Goal: Task Accomplishment & Management: Complete application form

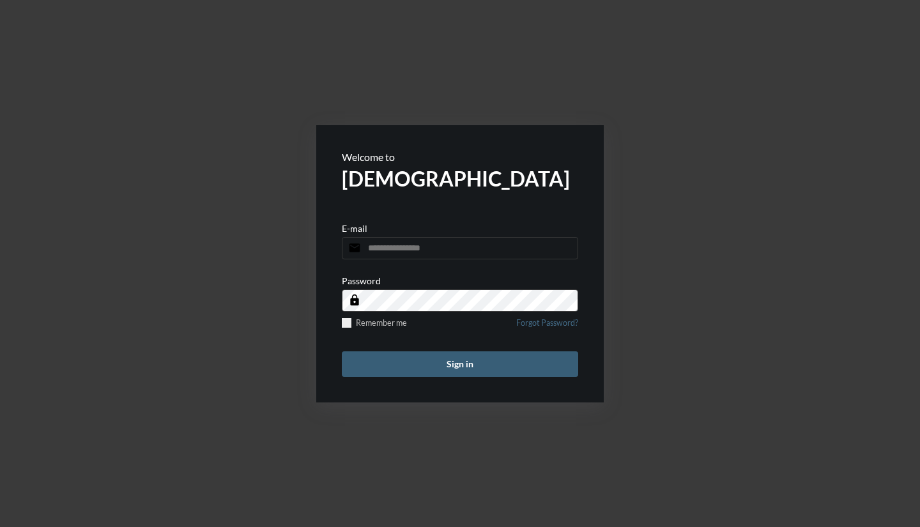
click at [458, 247] on input "email" at bounding box center [460, 248] width 236 height 22
type input "**********"
click at [342, 351] on button "Sign in" at bounding box center [460, 364] width 236 height 26
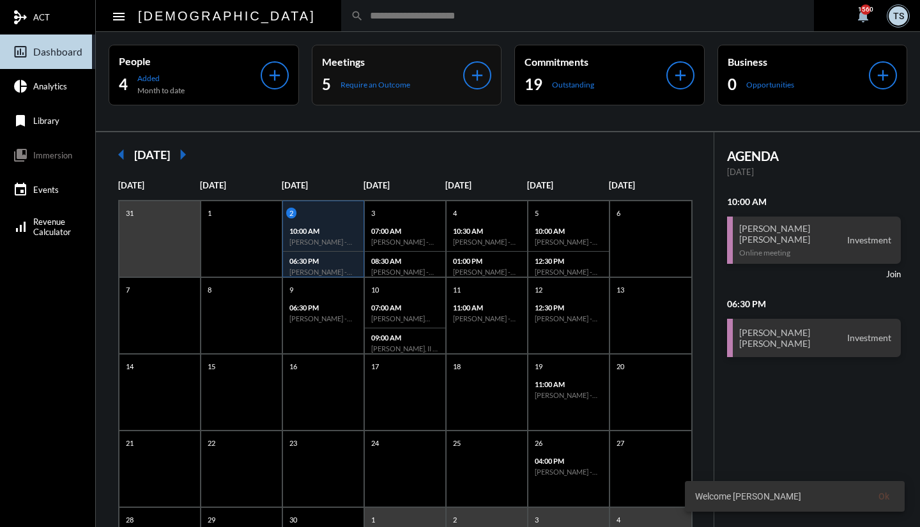
click at [373, 84] on p "Require an Outcome" at bounding box center [376, 85] width 70 height 10
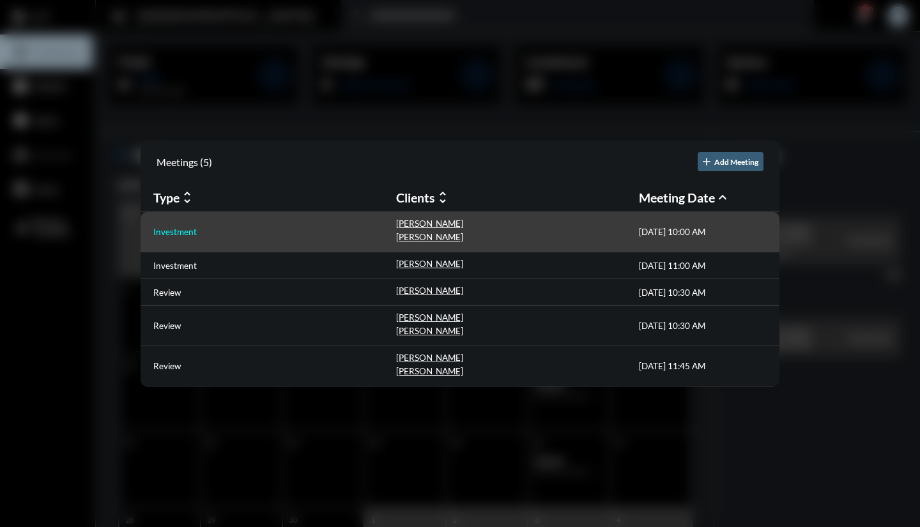
click at [186, 233] on p "Investment" at bounding box center [174, 232] width 43 height 10
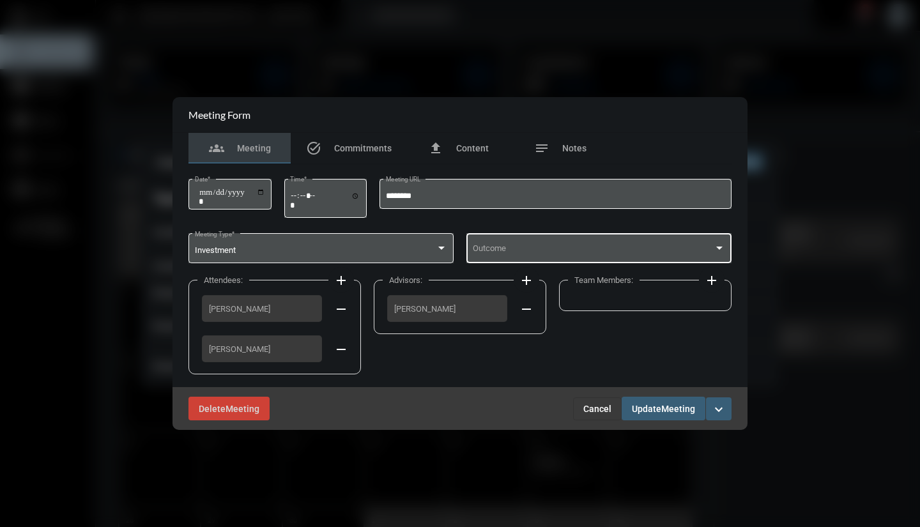
click at [525, 246] on span at bounding box center [594, 251] width 242 height 10
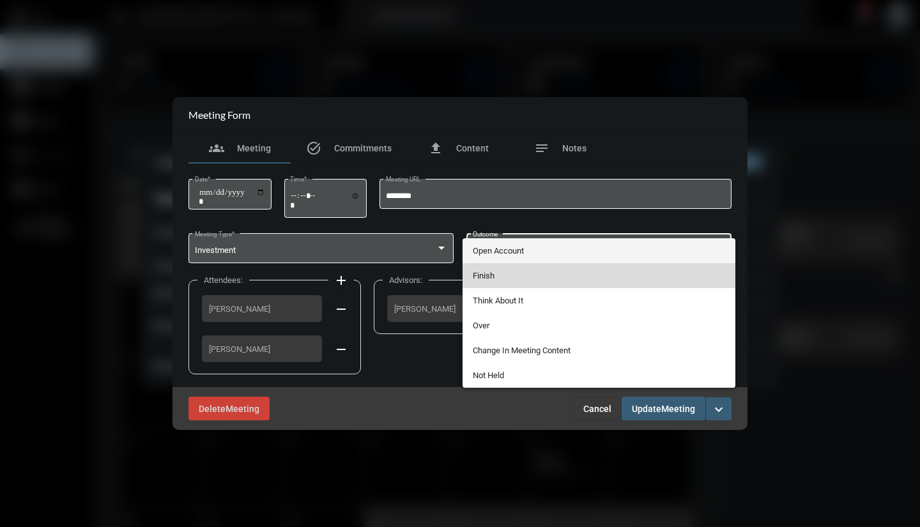
drag, startPoint x: 502, startPoint y: 274, endPoint x: 486, endPoint y: 277, distance: 16.3
click at [486, 277] on span "Finish" at bounding box center [599, 275] width 253 height 25
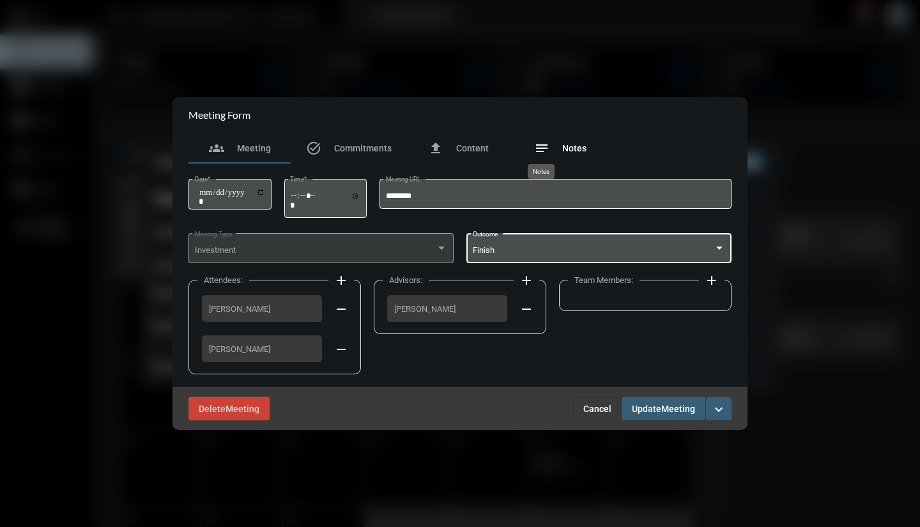
click at [548, 150] on mat-icon "notes" at bounding box center [541, 148] width 15 height 15
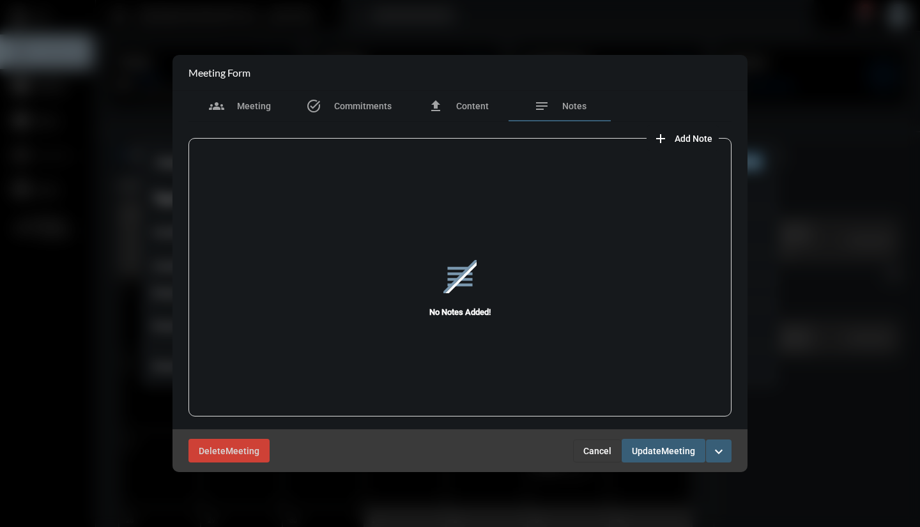
click at [661, 139] on mat-icon "add" at bounding box center [660, 138] width 15 height 15
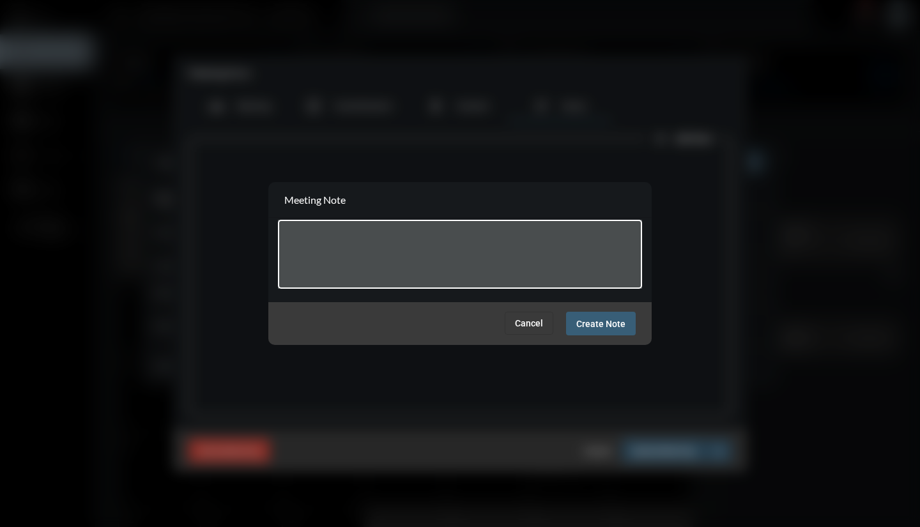
click at [498, 241] on textarea at bounding box center [460, 256] width 352 height 50
click at [13, 20] on div at bounding box center [460, 263] width 920 height 527
type textarea "******"
click at [526, 322] on span "Cancel" at bounding box center [529, 323] width 28 height 10
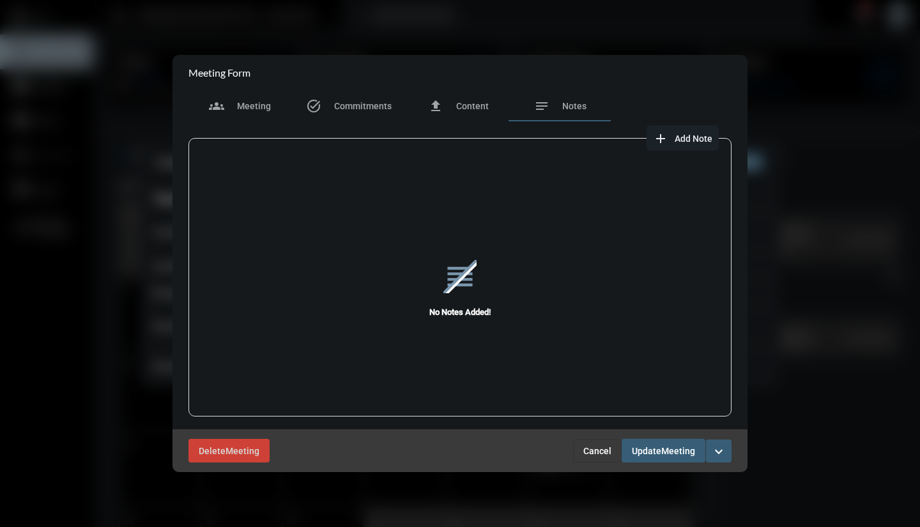
click at [592, 450] on span "Cancel" at bounding box center [597, 451] width 28 height 10
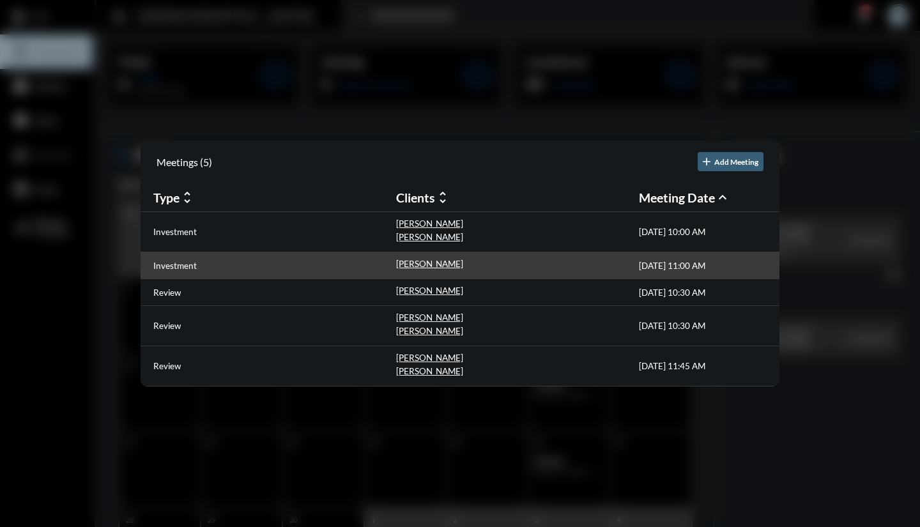
drag, startPoint x: 408, startPoint y: 261, endPoint x: 283, endPoint y: 263, distance: 124.6
click at [283, 263] on div "Investment" at bounding box center [274, 265] width 243 height 13
click at [167, 266] on p "Investment" at bounding box center [174, 266] width 43 height 10
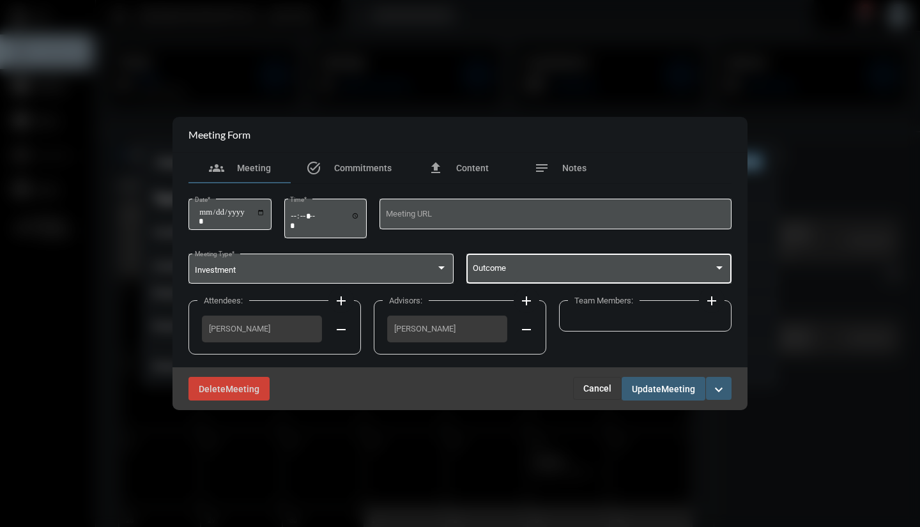
drag, startPoint x: 505, startPoint y: 272, endPoint x: 491, endPoint y: 267, distance: 14.8
click at [491, 267] on span at bounding box center [594, 271] width 242 height 10
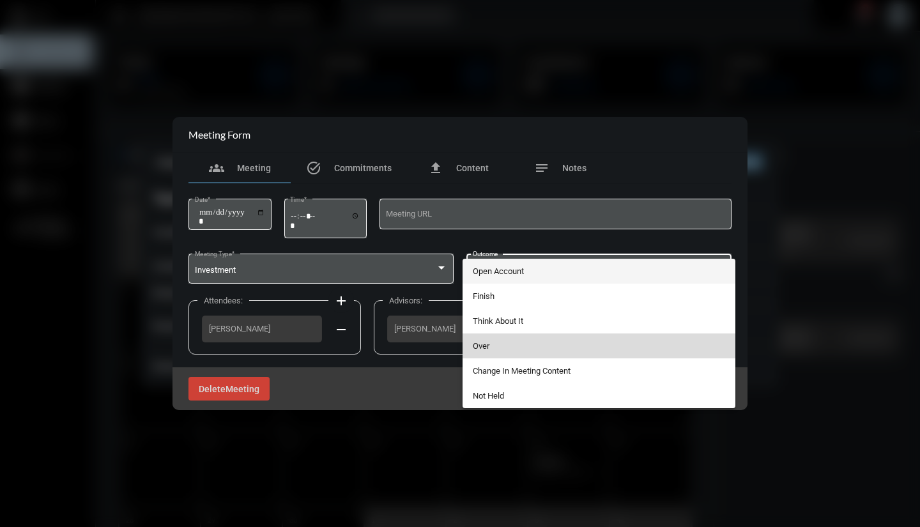
click at [482, 342] on span "Over" at bounding box center [599, 346] width 253 height 25
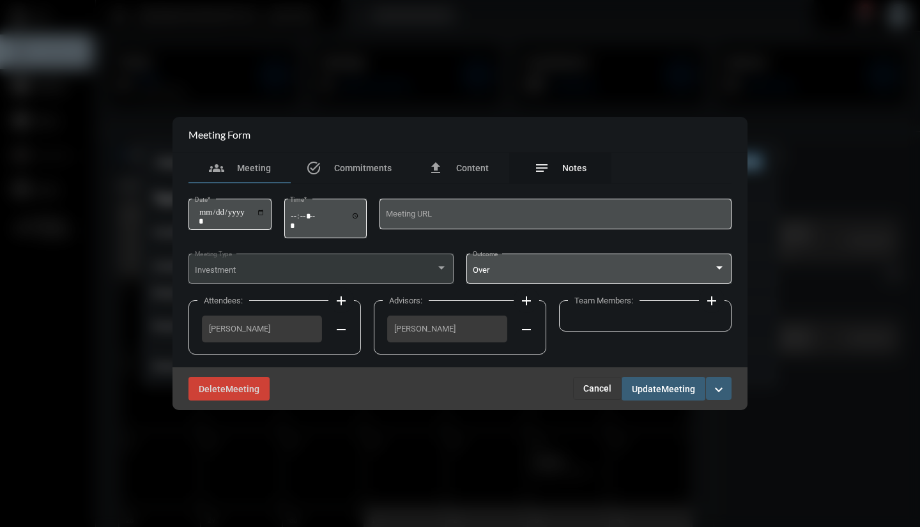
drag, startPoint x: 541, startPoint y: 173, endPoint x: 539, endPoint y: 167, distance: 6.5
click at [539, 167] on mat-icon "notes" at bounding box center [541, 167] width 15 height 15
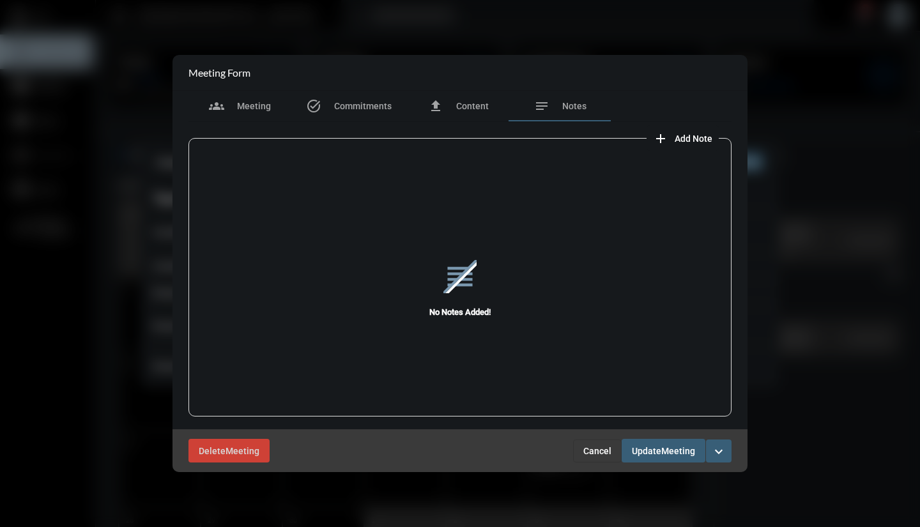
click at [663, 140] on mat-icon "add" at bounding box center [660, 138] width 15 height 15
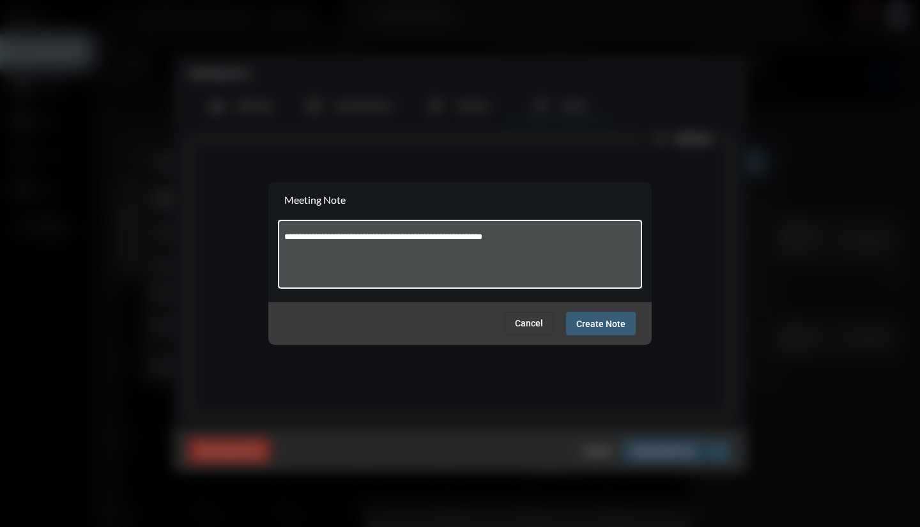
click at [305, 236] on textarea "**********" at bounding box center [460, 256] width 352 height 50
click at [534, 238] on textarea "**********" at bounding box center [460, 256] width 352 height 50
type textarea "**********"
click at [592, 325] on span "Create Note" at bounding box center [600, 324] width 49 height 10
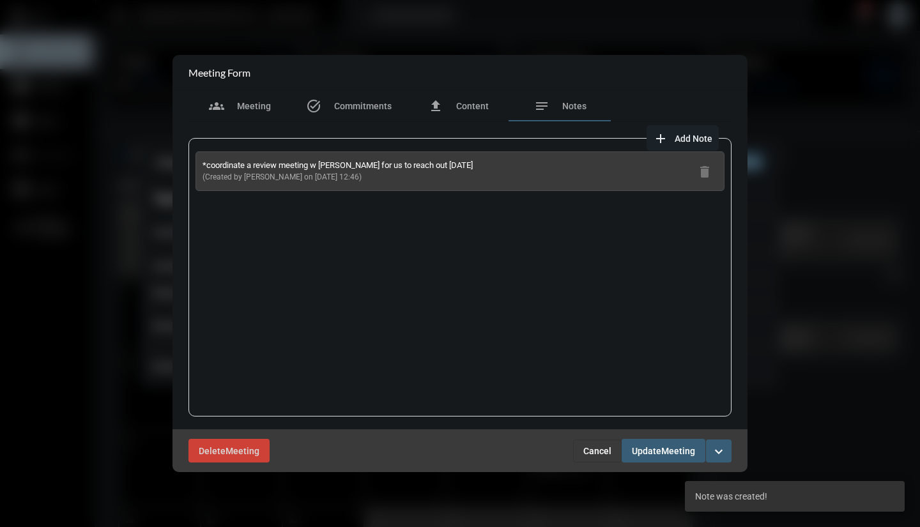
click at [643, 449] on span "Update" at bounding box center [646, 451] width 29 height 10
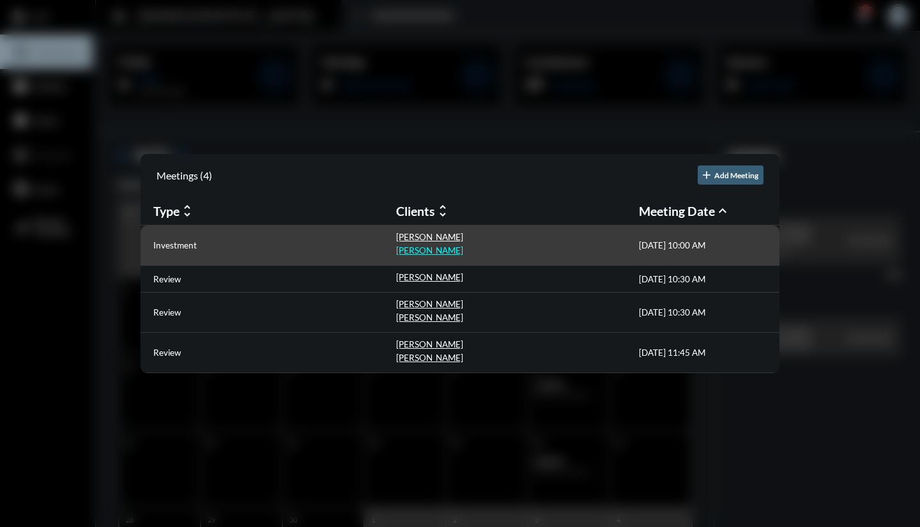
click at [423, 250] on p "[PERSON_NAME]" at bounding box center [429, 250] width 67 height 10
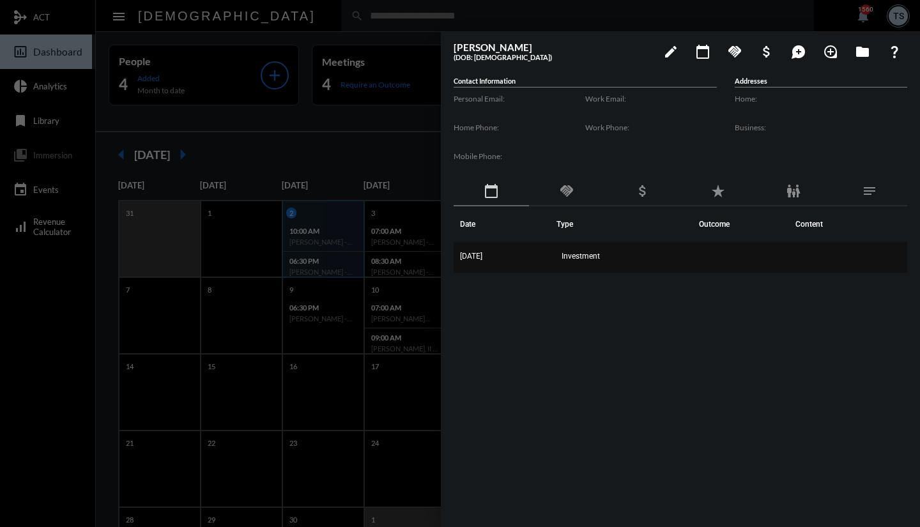
click at [486, 264] on td "[DATE]" at bounding box center [505, 257] width 103 height 31
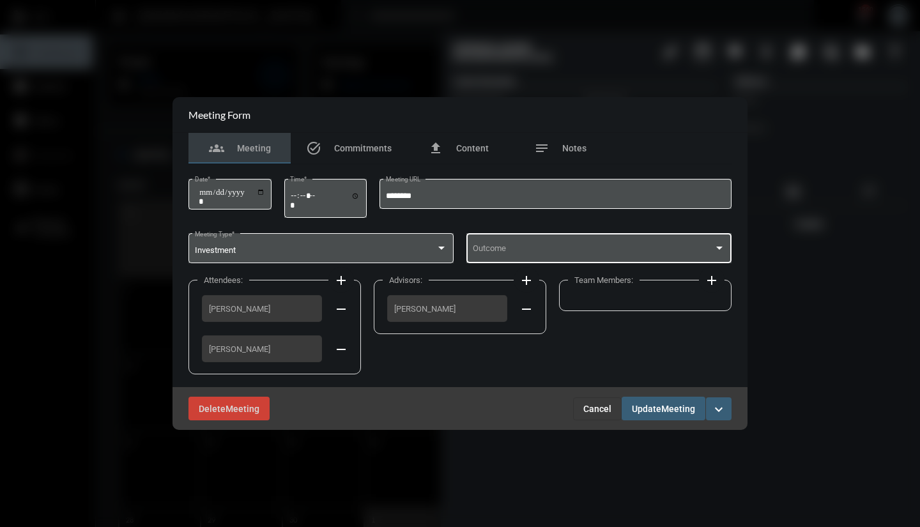
click at [493, 243] on div "Outcome" at bounding box center [599, 247] width 253 height 33
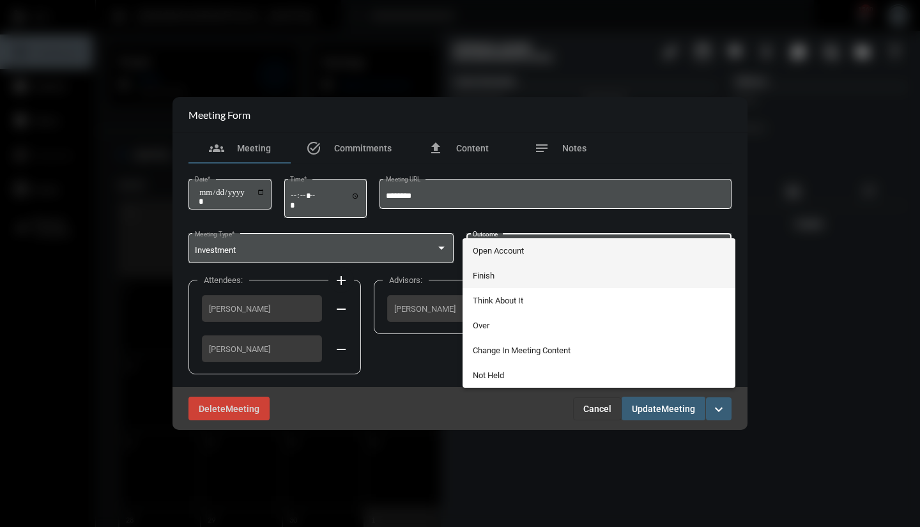
click at [484, 274] on span "Finish" at bounding box center [599, 275] width 253 height 25
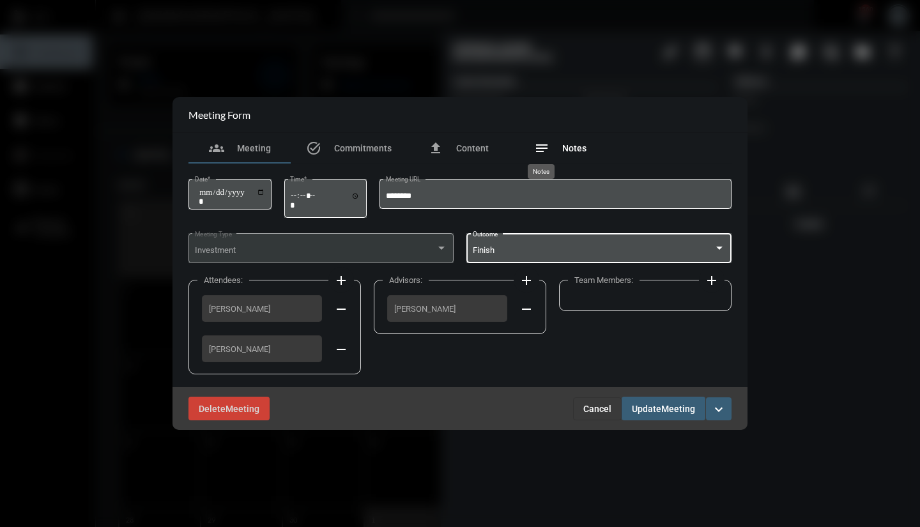
click at [539, 150] on mat-icon "notes" at bounding box center [541, 148] width 15 height 15
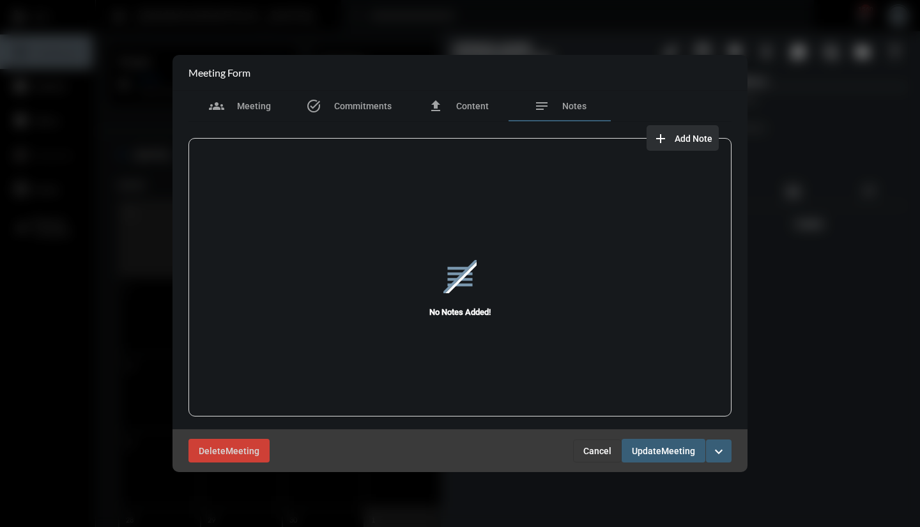
click at [658, 141] on mat-icon "add" at bounding box center [660, 138] width 15 height 15
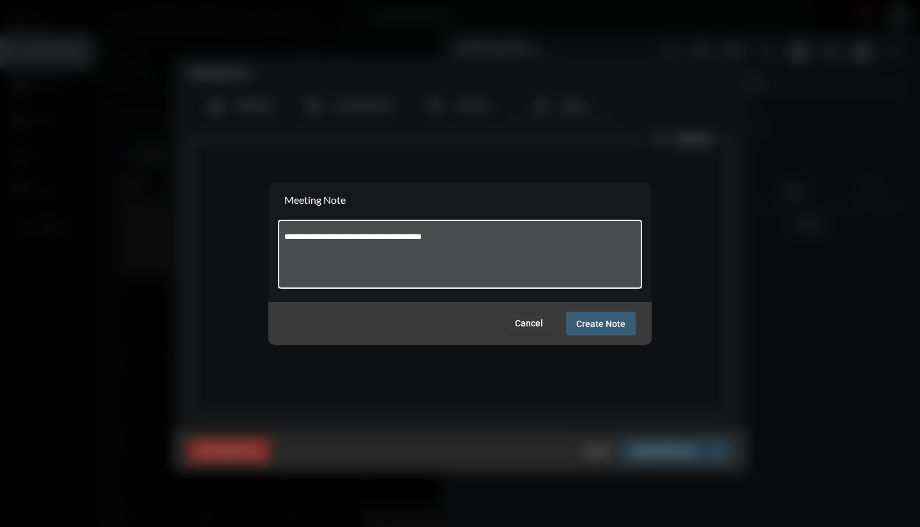
type textarea "**********"
click at [587, 319] on span "Create Note" at bounding box center [600, 324] width 49 height 10
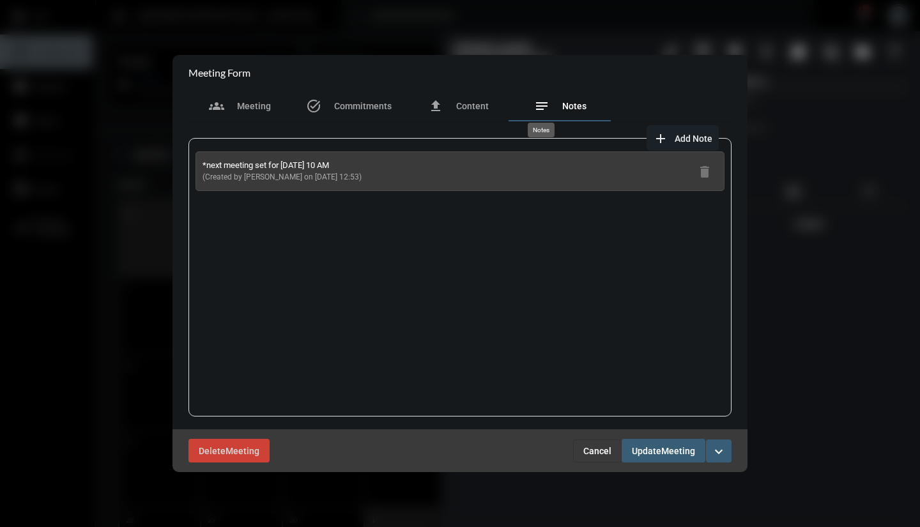
click at [541, 109] on mat-icon "notes" at bounding box center [541, 105] width 15 height 15
click at [361, 209] on div "*next meeting set for [DATE] 10 AM (Created by [PERSON_NAME] on [DATE] 12:53) d…" at bounding box center [459, 277] width 543 height 279
click at [539, 105] on mat-icon "notes" at bounding box center [541, 105] width 15 height 15
click at [659, 139] on mat-icon "add" at bounding box center [660, 138] width 15 height 15
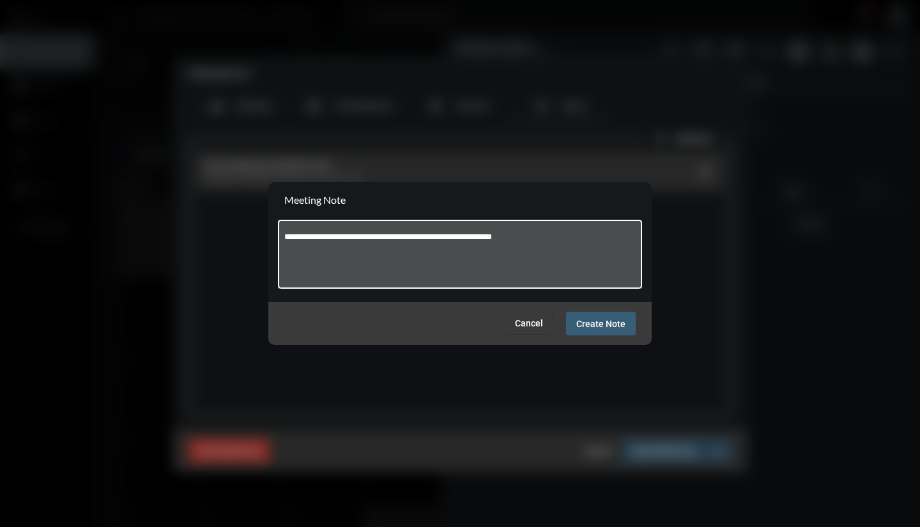
click at [408, 237] on textarea "**********" at bounding box center [460, 256] width 352 height 50
click at [546, 236] on textarea "**********" at bounding box center [460, 256] width 352 height 50
type textarea "**********"
click at [585, 326] on span "Create Note" at bounding box center [600, 324] width 49 height 10
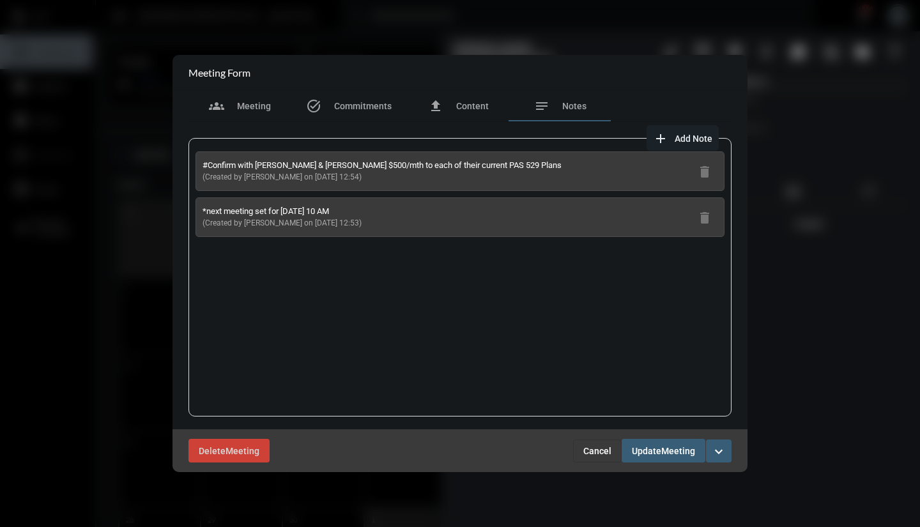
click at [658, 138] on mat-icon "add" at bounding box center [660, 138] width 15 height 15
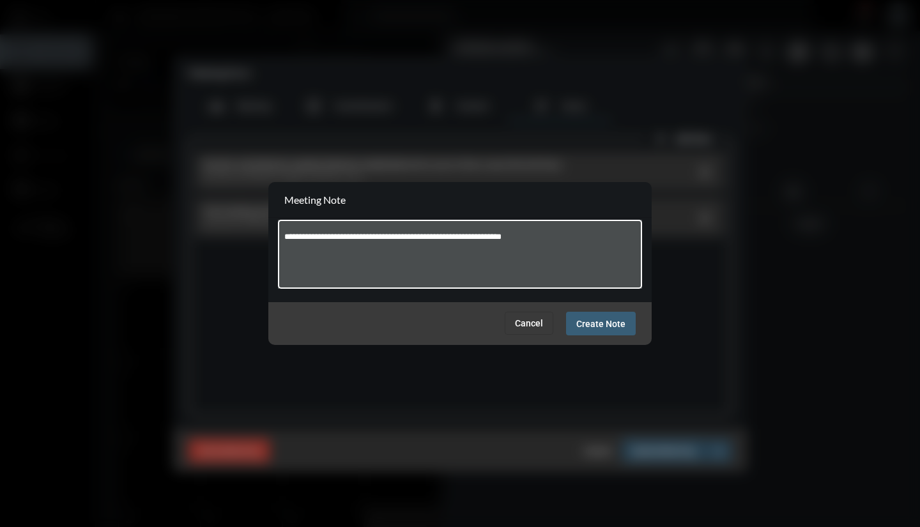
type textarea "**********"
click at [608, 325] on span "Create Note" at bounding box center [600, 324] width 49 height 10
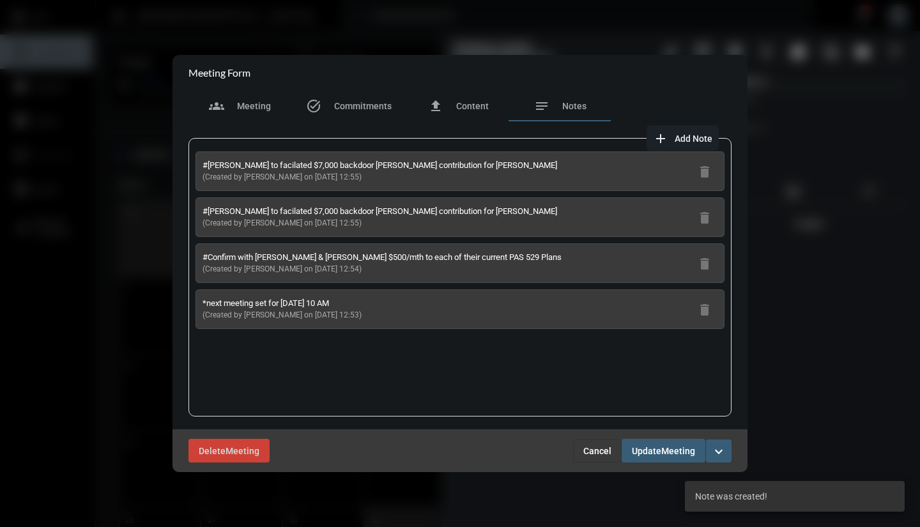
click at [663, 452] on span "Meeting" at bounding box center [678, 451] width 34 height 10
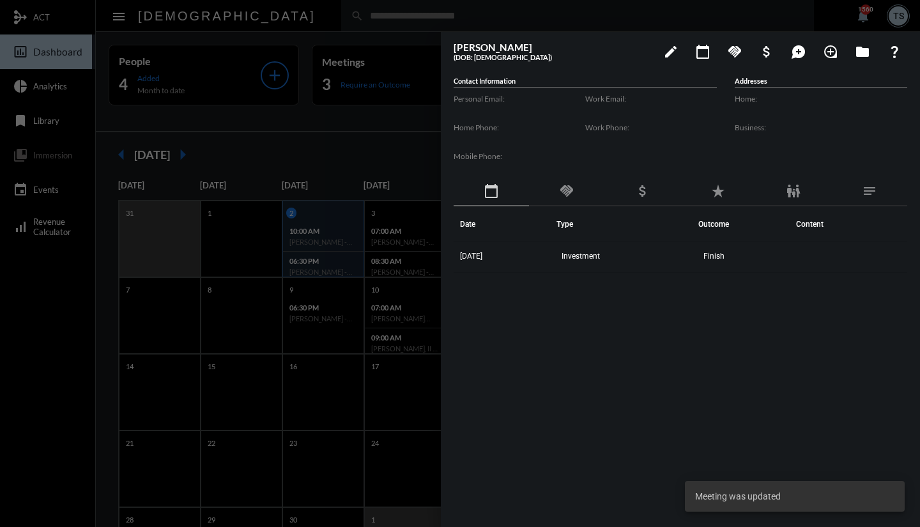
click at [399, 148] on div at bounding box center [460, 263] width 920 height 527
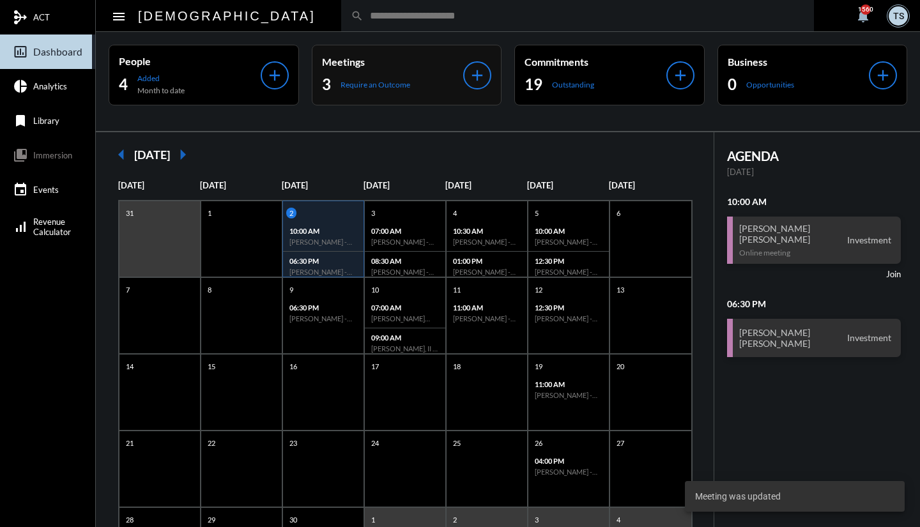
click at [378, 84] on p "Require an Outcome" at bounding box center [376, 85] width 70 height 10
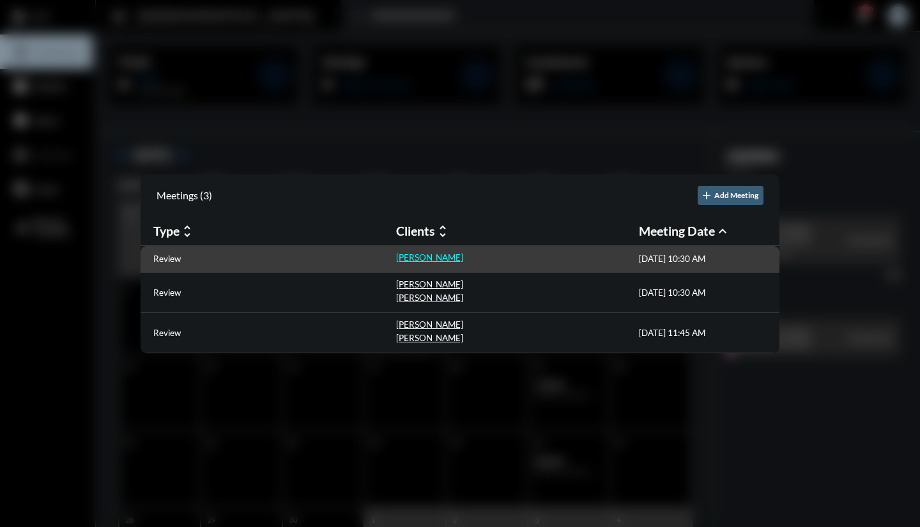
click at [406, 260] on p "[PERSON_NAME]" at bounding box center [429, 257] width 67 height 10
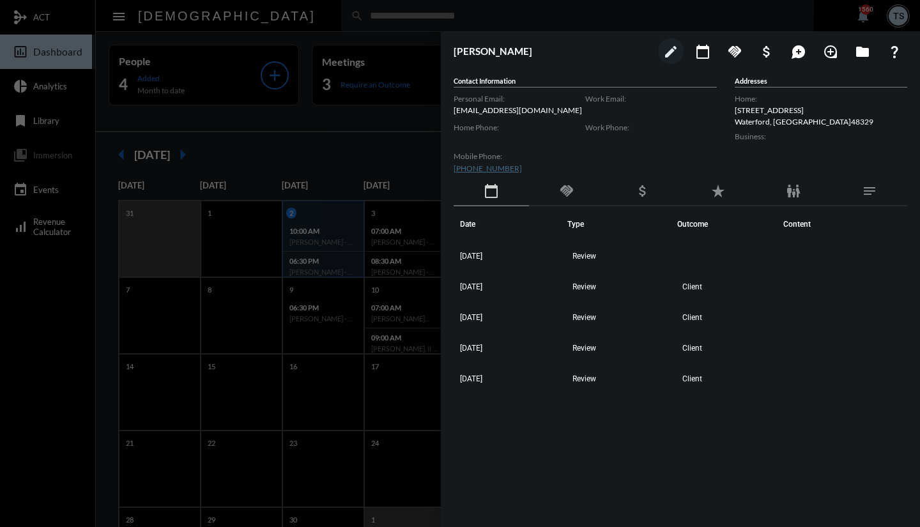
click at [3, 93] on div at bounding box center [460, 263] width 920 height 527
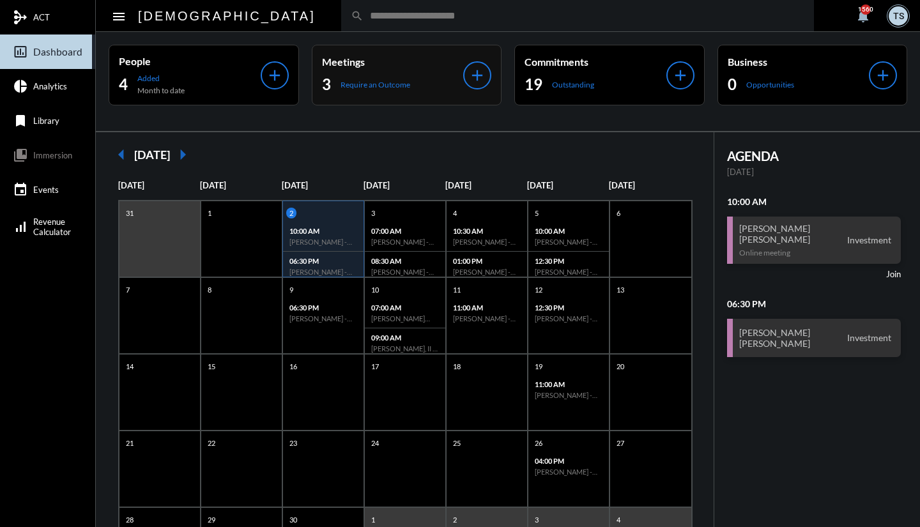
click at [387, 88] on p "Require an Outcome" at bounding box center [376, 85] width 70 height 10
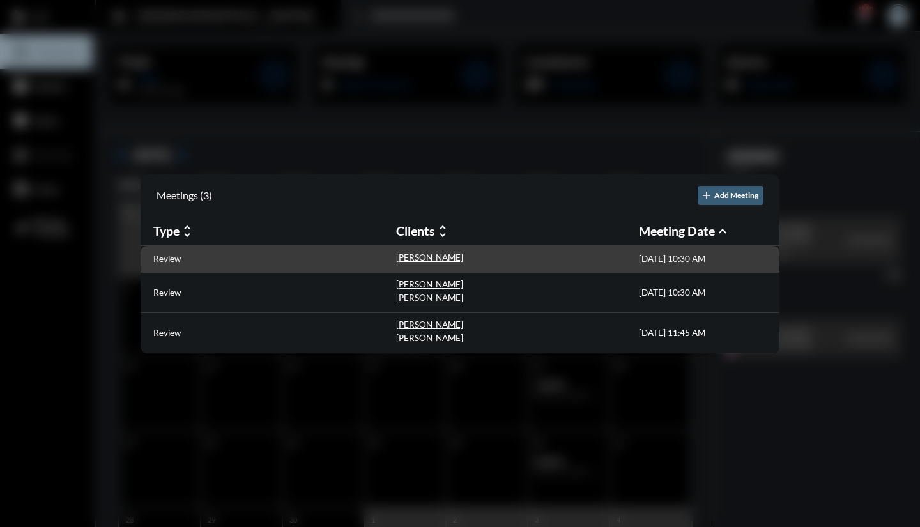
click at [223, 257] on div "Review" at bounding box center [274, 258] width 243 height 13
click at [401, 259] on p "[PERSON_NAME]" at bounding box center [429, 257] width 67 height 10
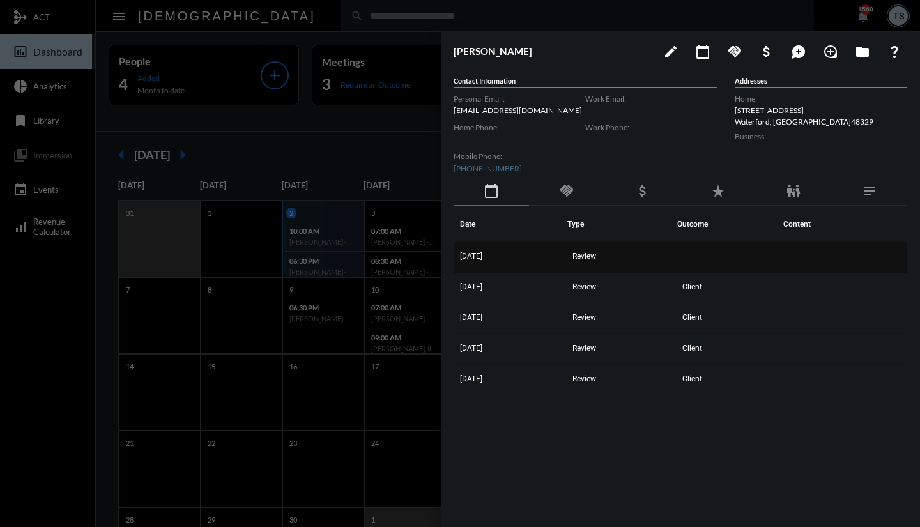
click at [492, 250] on td "[DATE]" at bounding box center [511, 257] width 114 height 31
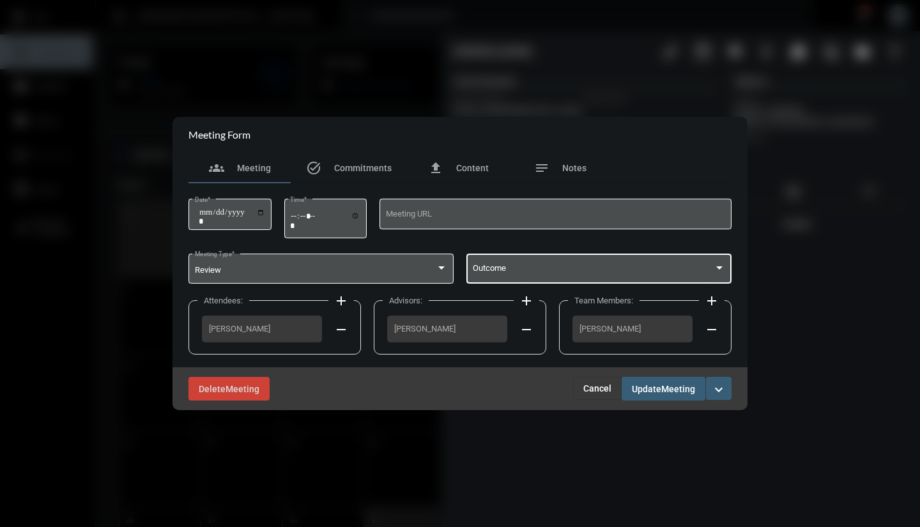
click at [519, 266] on span at bounding box center [594, 271] width 242 height 10
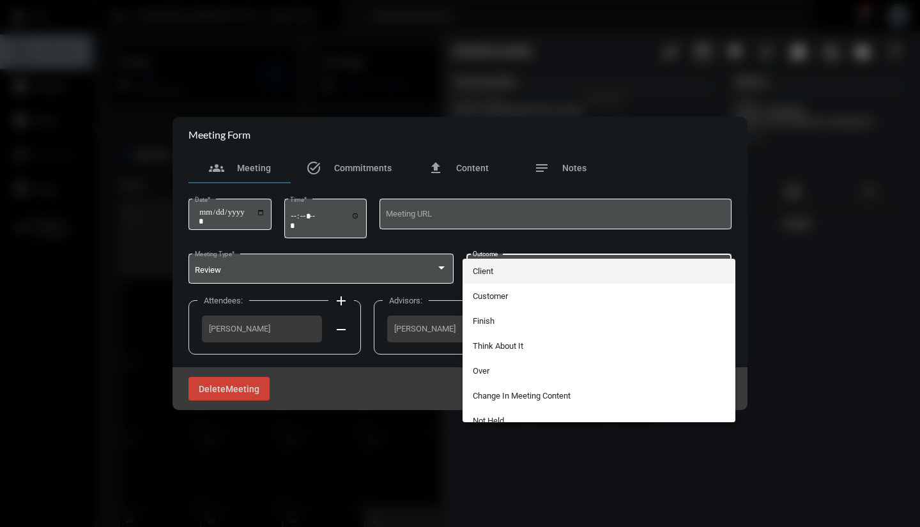
click at [495, 270] on span "Client" at bounding box center [599, 271] width 253 height 25
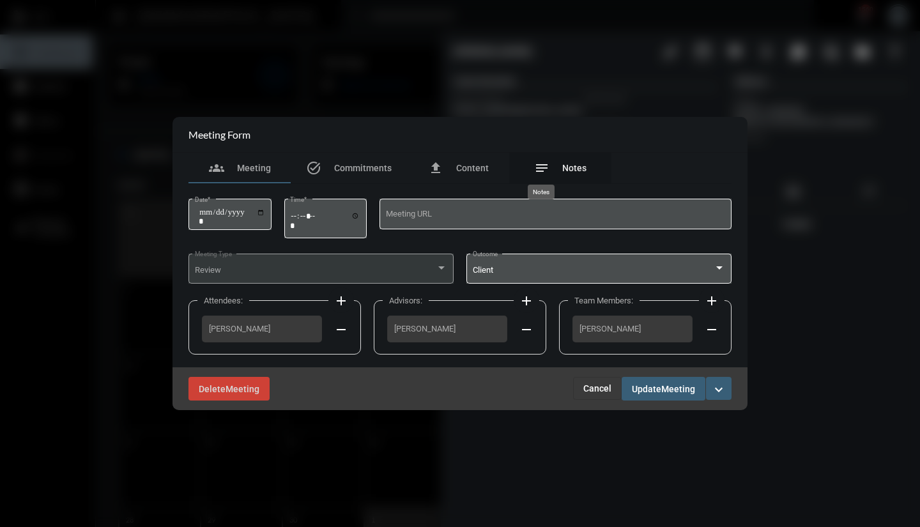
click at [539, 167] on mat-icon "notes" at bounding box center [541, 167] width 15 height 15
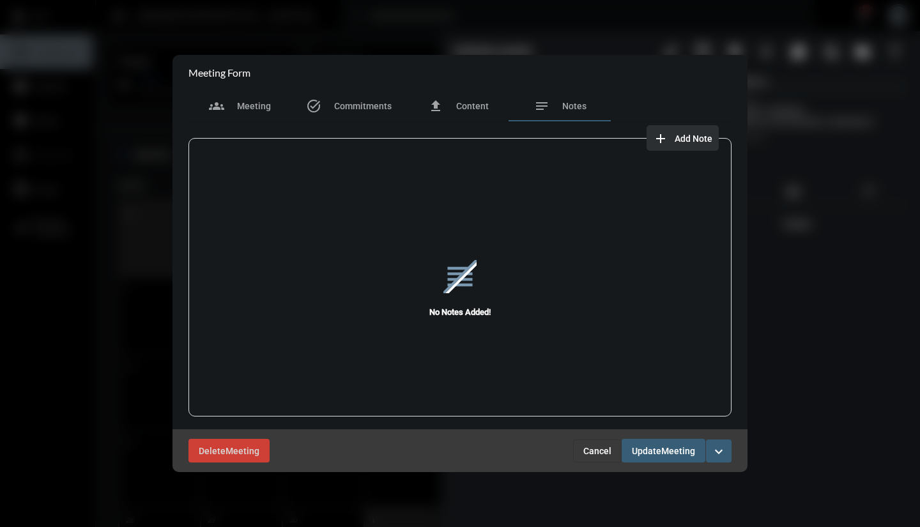
click at [658, 138] on mat-icon "add" at bounding box center [660, 138] width 15 height 15
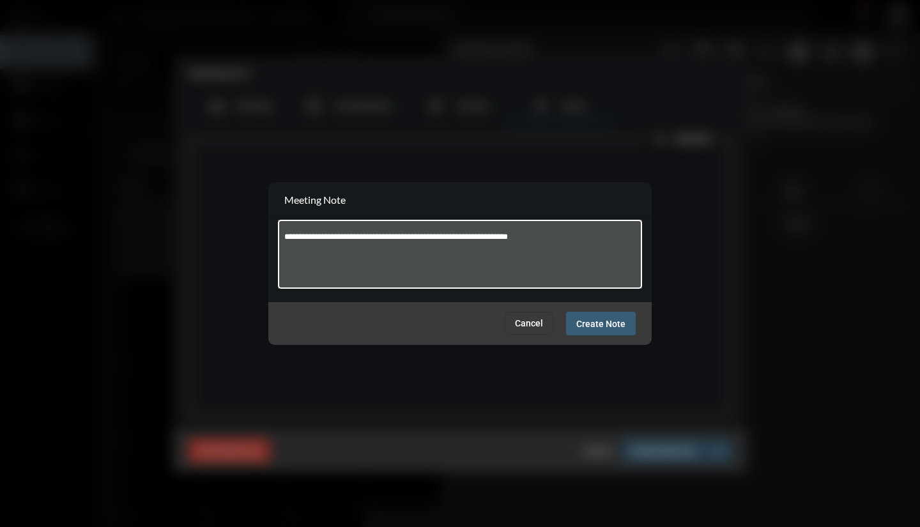
type textarea "**********"
click at [613, 325] on span "Create Note" at bounding box center [600, 324] width 49 height 10
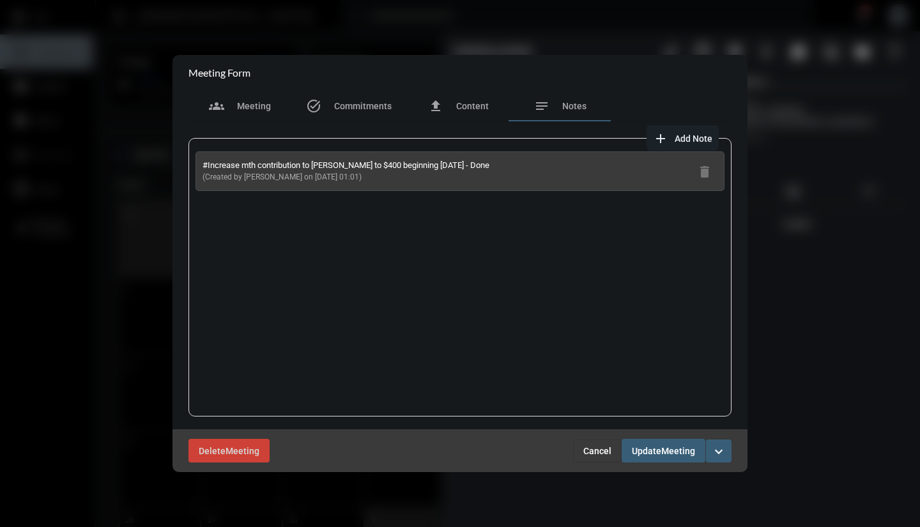
click at [662, 139] on mat-icon "add" at bounding box center [660, 138] width 15 height 15
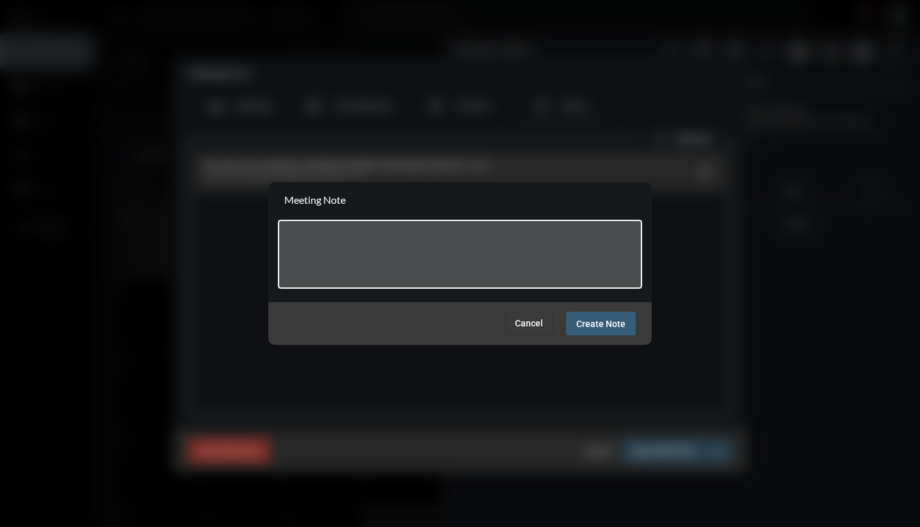
type textarea "*"
type textarea "**********"
click at [612, 325] on span "Create Note" at bounding box center [600, 324] width 49 height 10
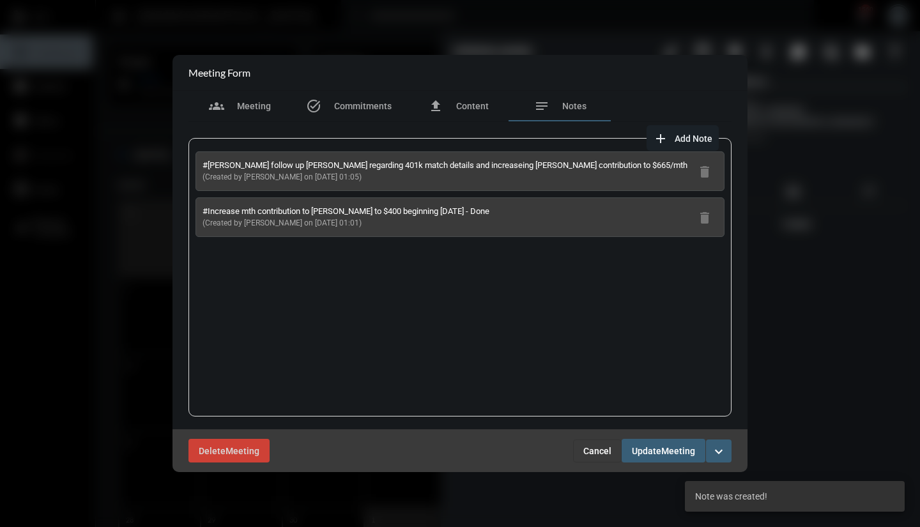
click at [664, 447] on span "Meeting" at bounding box center [678, 451] width 34 height 10
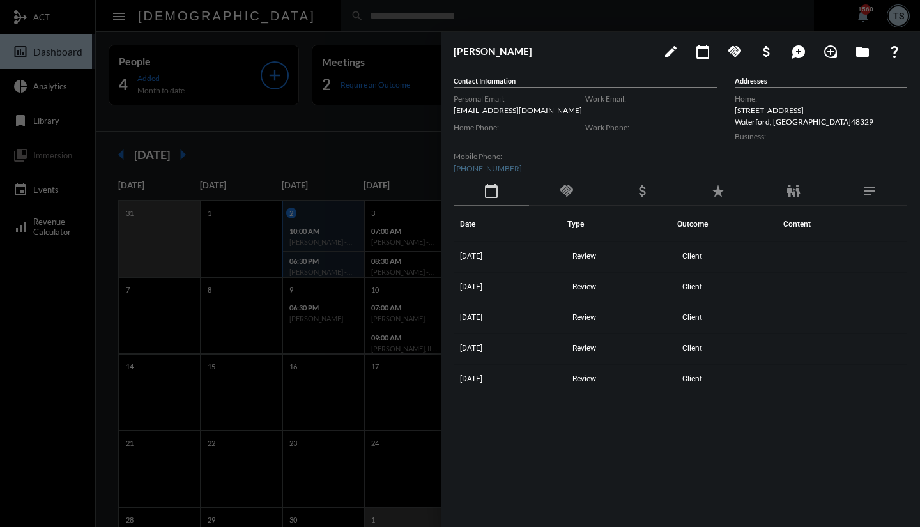
click at [345, 147] on div at bounding box center [460, 263] width 920 height 527
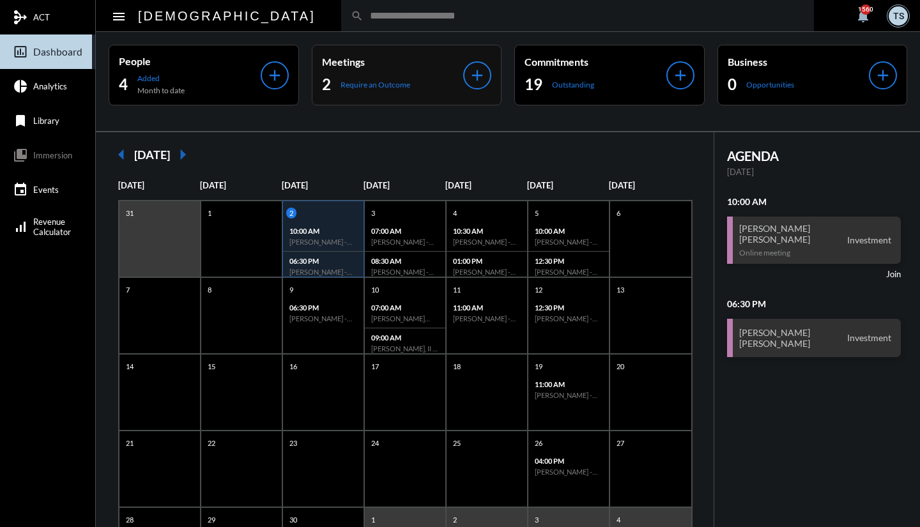
click at [362, 88] on p "Require an Outcome" at bounding box center [376, 85] width 70 height 10
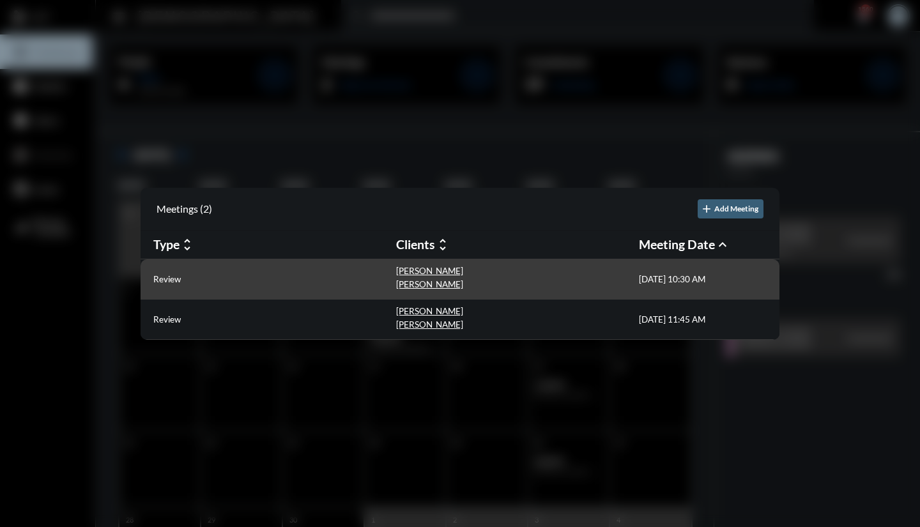
click at [406, 278] on div "[PERSON_NAME]" at bounding box center [429, 272] width 67 height 13
click at [178, 279] on p "Review" at bounding box center [166, 279] width 27 height 10
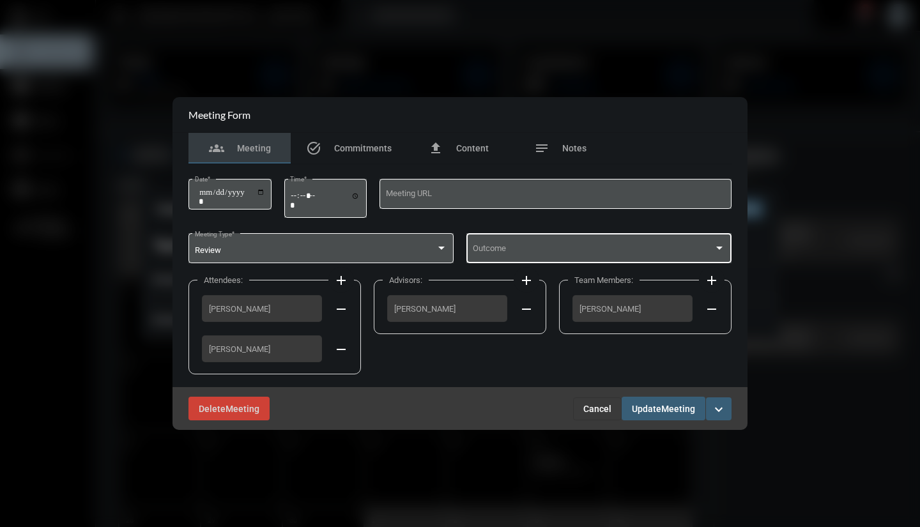
click at [486, 251] on span at bounding box center [594, 251] width 242 height 10
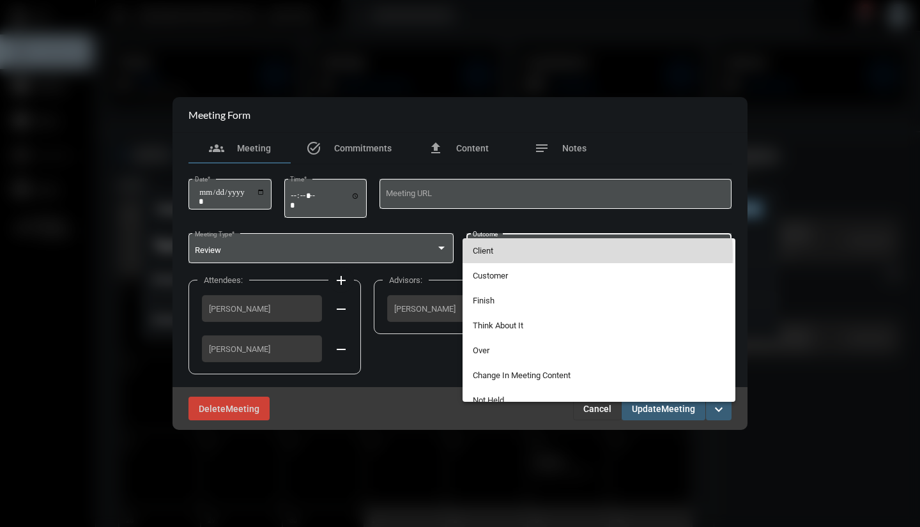
click at [493, 256] on span "Client" at bounding box center [599, 250] width 253 height 25
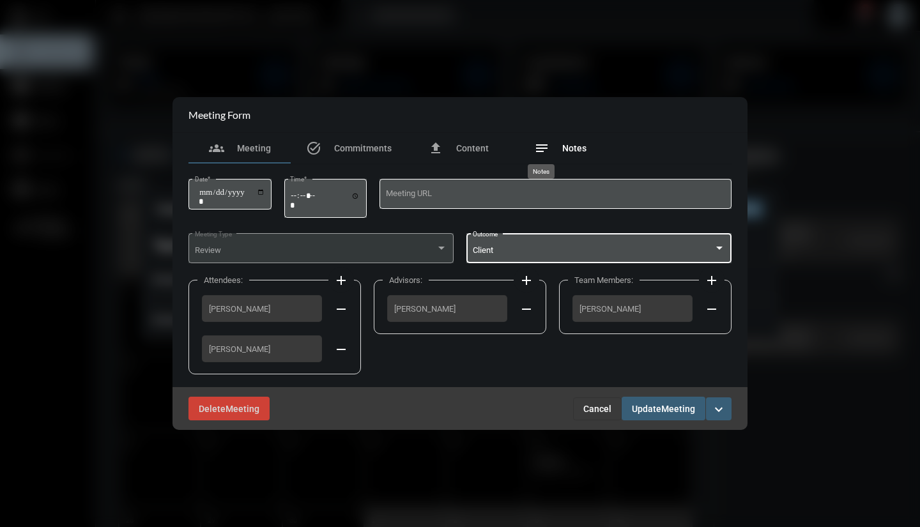
click at [539, 148] on mat-icon "notes" at bounding box center [541, 148] width 15 height 15
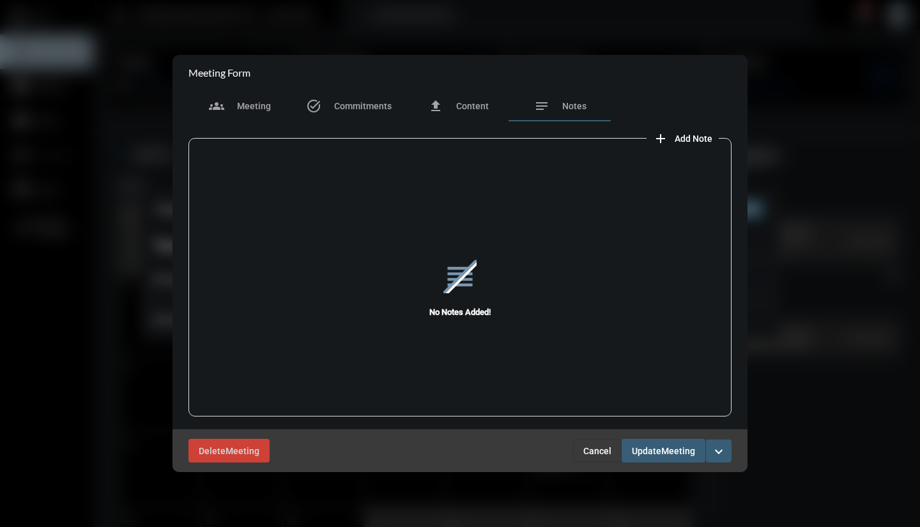
click at [665, 141] on mat-icon "add" at bounding box center [660, 138] width 15 height 15
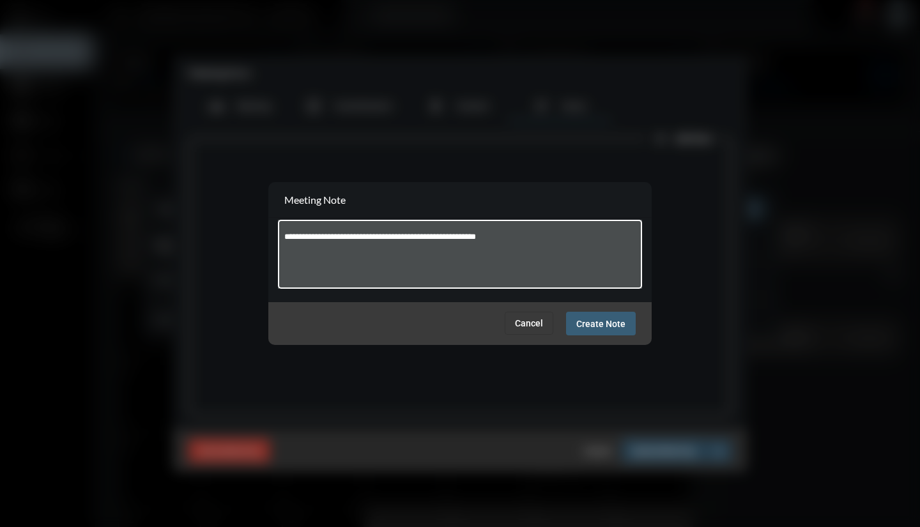
type textarea "**********"
click at [610, 319] on span "Create Note" at bounding box center [600, 324] width 49 height 10
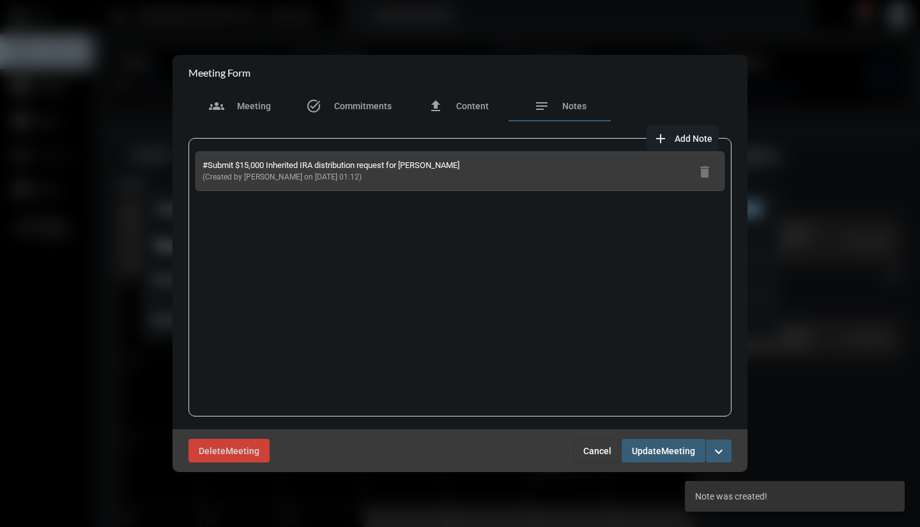
click at [695, 140] on span "Add Note" at bounding box center [694, 139] width 38 height 10
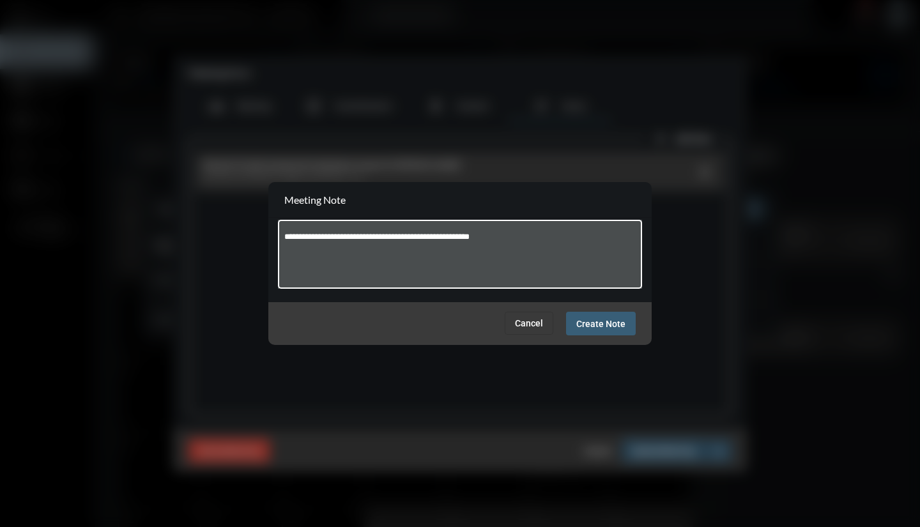
click at [354, 236] on textarea "**********" at bounding box center [460, 256] width 352 height 50
click at [527, 236] on textarea "**********" at bounding box center [460, 256] width 352 height 50
type textarea "**********"
click at [613, 324] on span "Create Note" at bounding box center [600, 324] width 49 height 10
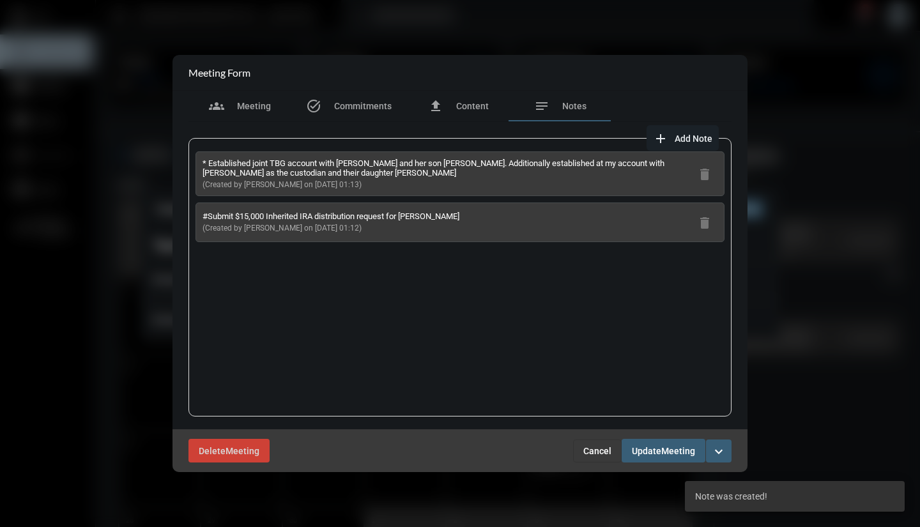
click at [676, 142] on span "Add Note" at bounding box center [694, 139] width 38 height 10
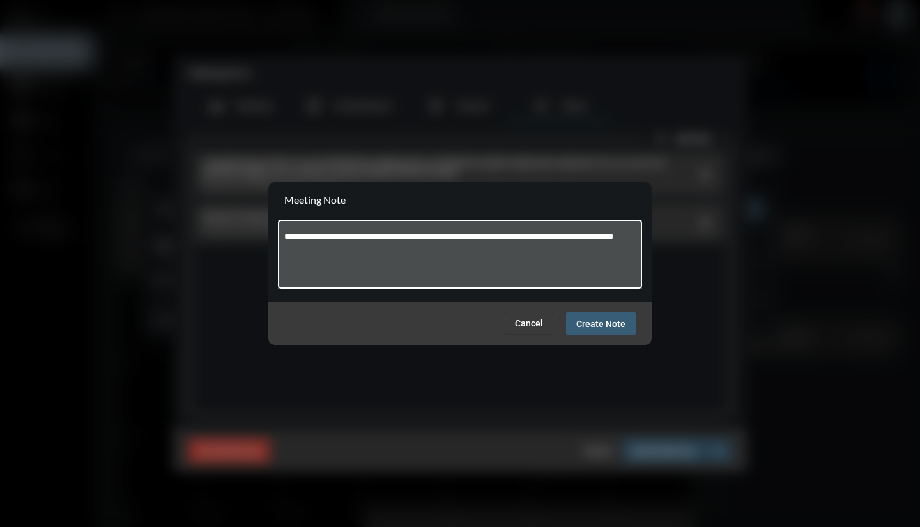
type textarea "**********"
click at [593, 321] on span "Create Note" at bounding box center [600, 324] width 49 height 10
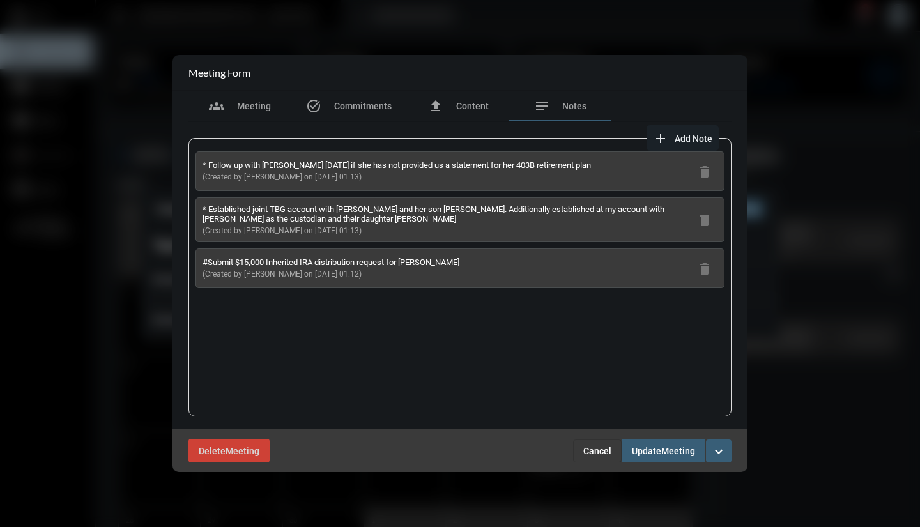
click at [668, 135] on span "add Add Note" at bounding box center [682, 138] width 59 height 10
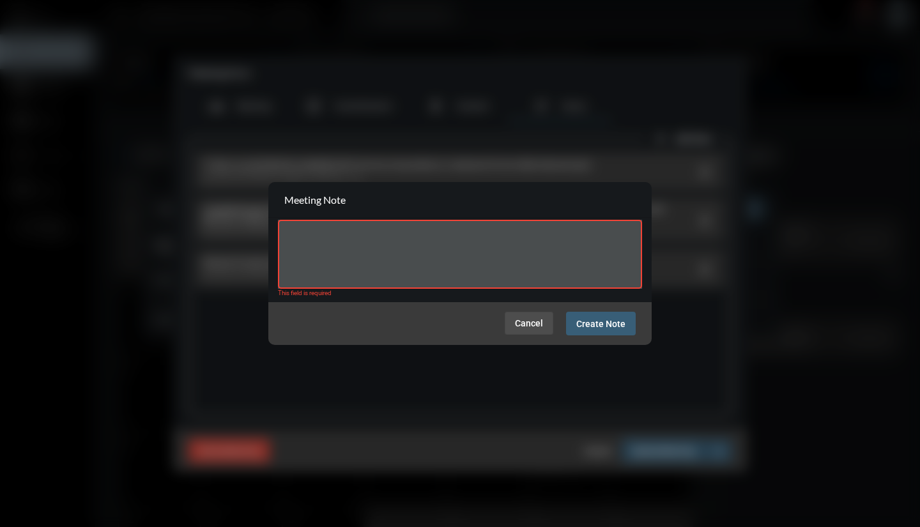
click at [535, 322] on span "Cancel" at bounding box center [529, 323] width 28 height 10
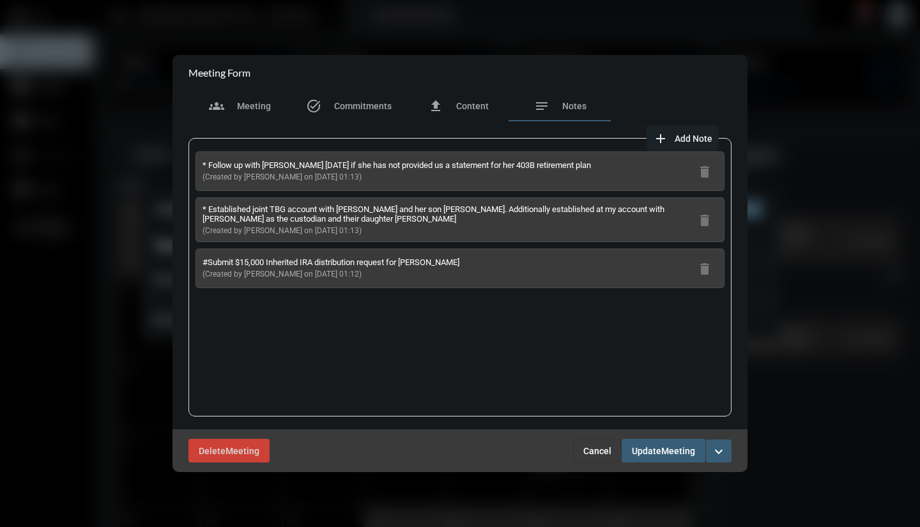
click at [663, 138] on mat-icon "add" at bounding box center [660, 138] width 15 height 15
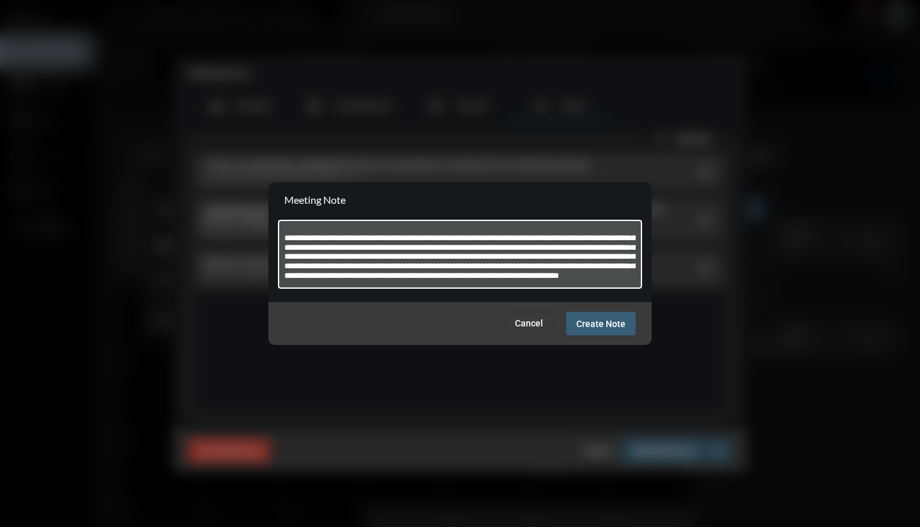
scroll to position [35, 0]
type textarea "**********"
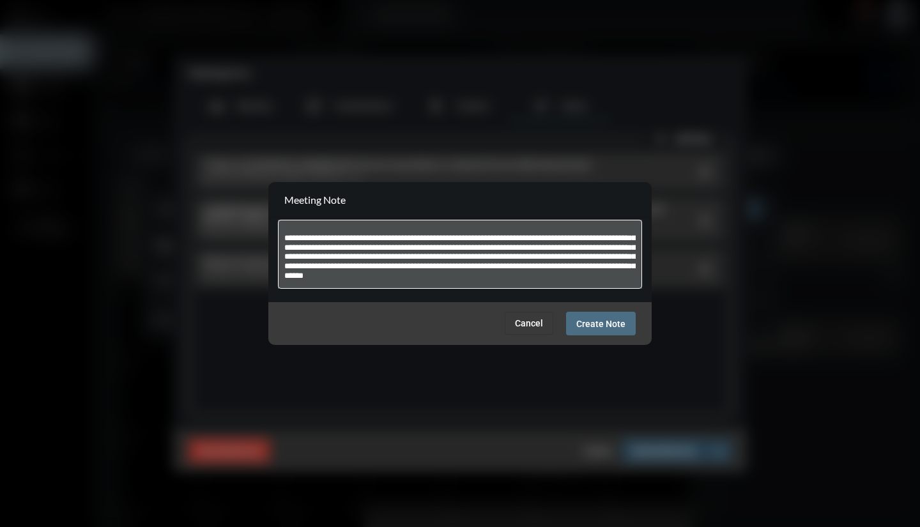
click at [604, 326] on span "Create Note" at bounding box center [600, 324] width 49 height 10
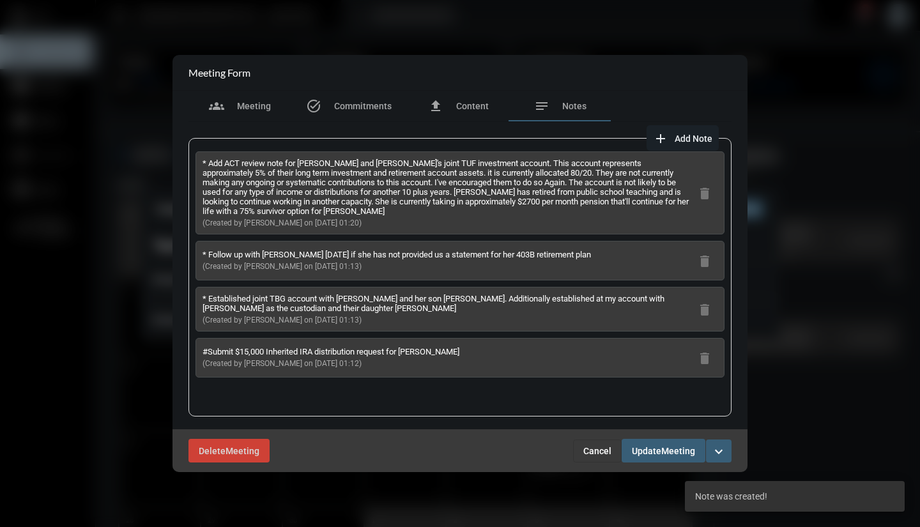
click at [663, 135] on mat-icon "add" at bounding box center [660, 138] width 15 height 15
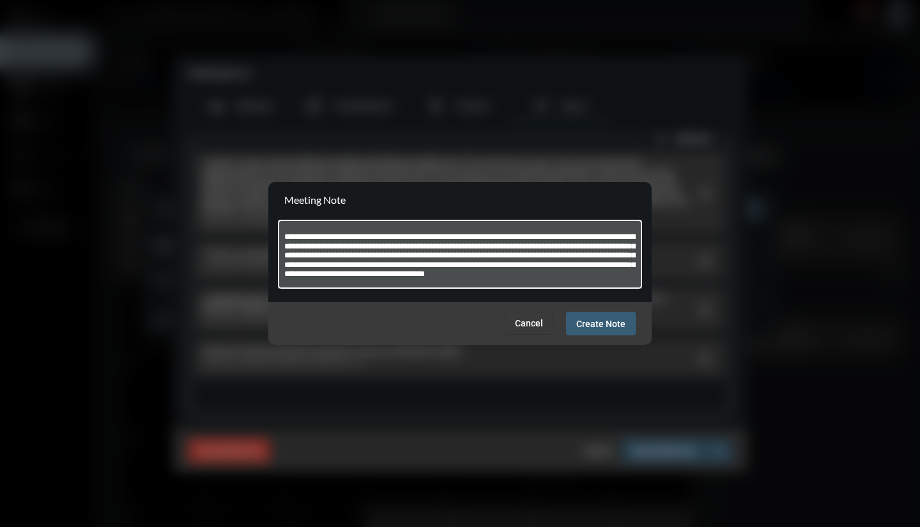
scroll to position [0, 0]
type textarea "**********"
click at [584, 326] on span "Create Note" at bounding box center [600, 324] width 49 height 10
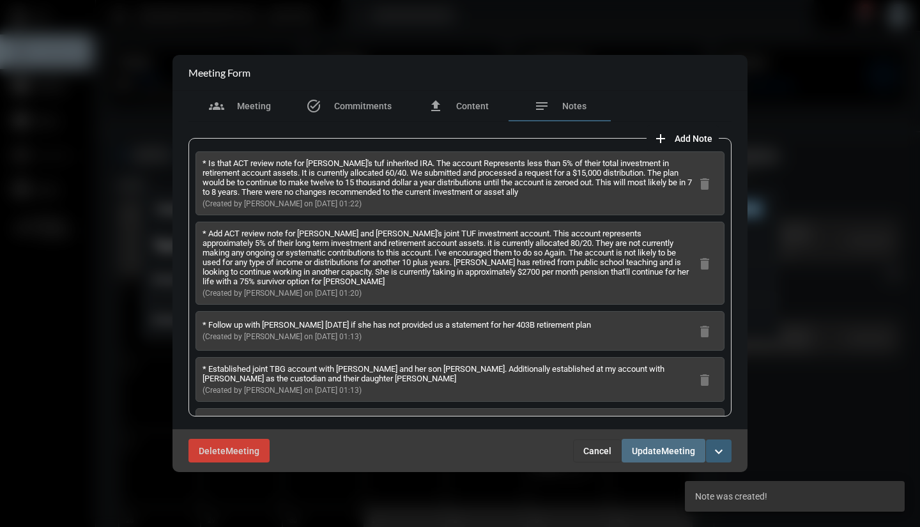
click at [651, 452] on span "Update" at bounding box center [646, 451] width 29 height 10
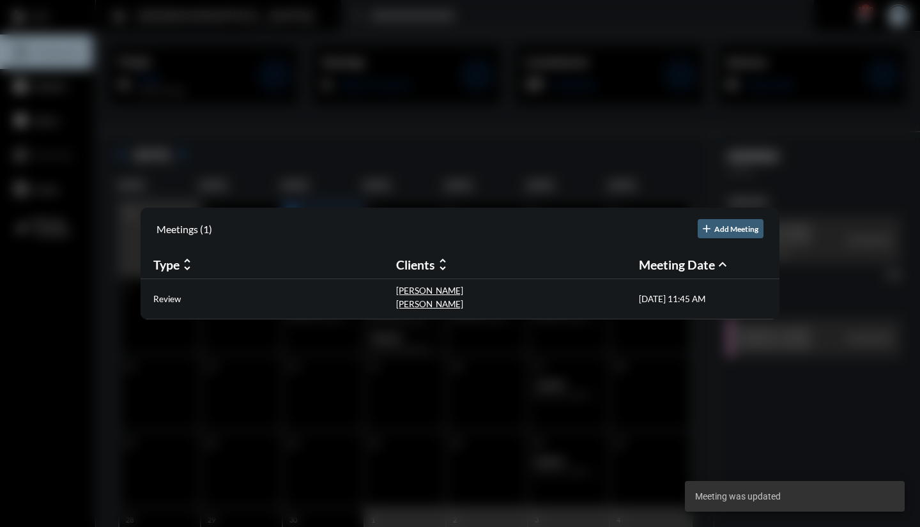
click at [635, 347] on div at bounding box center [460, 263] width 920 height 527
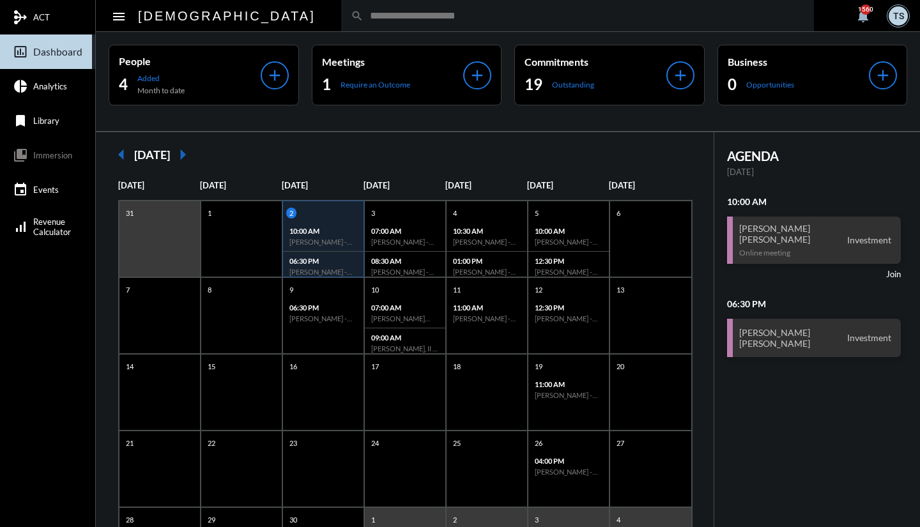
click at [381, 15] on input "text" at bounding box center [584, 15] width 441 height 11
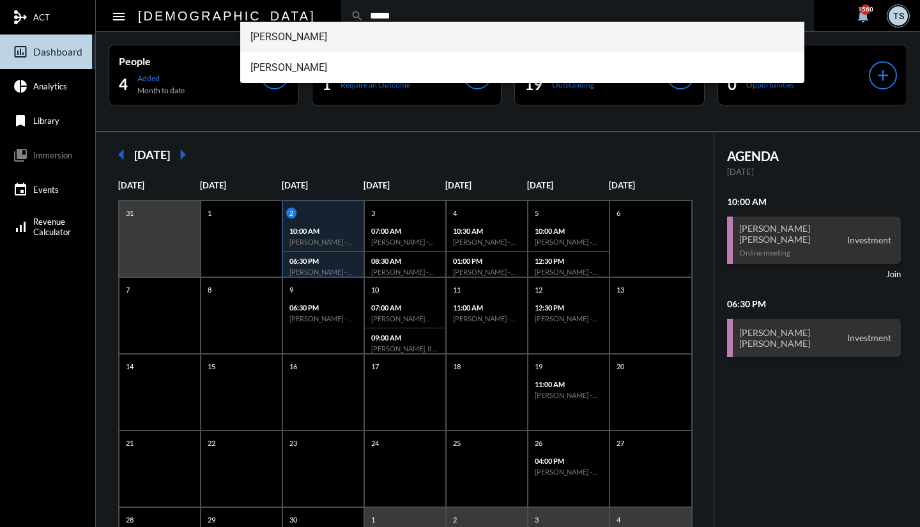
type input "*****"
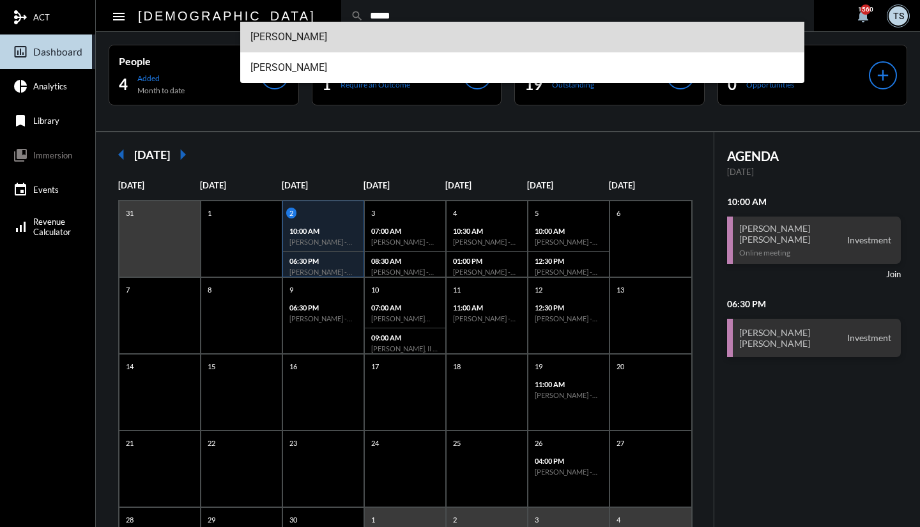
click at [308, 35] on span "[PERSON_NAME]" at bounding box center [522, 37] width 544 height 31
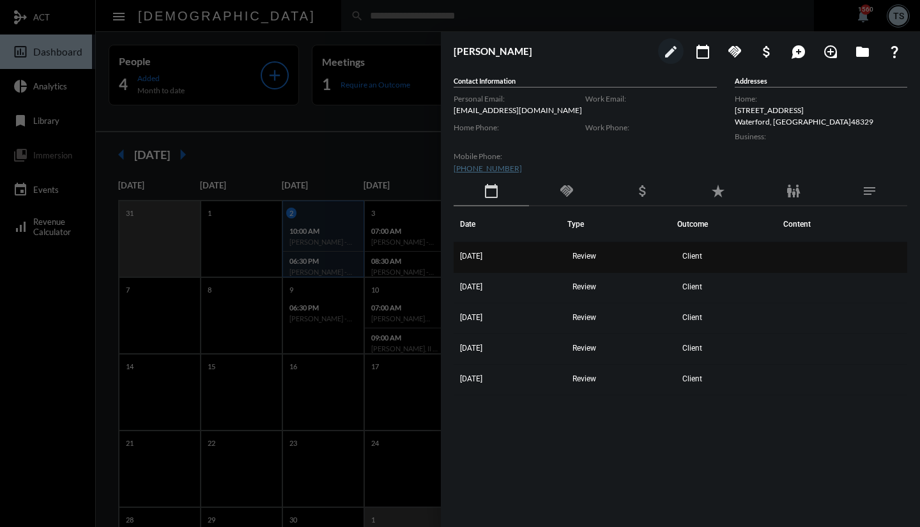
click at [507, 256] on td "[DATE]" at bounding box center [511, 257] width 114 height 31
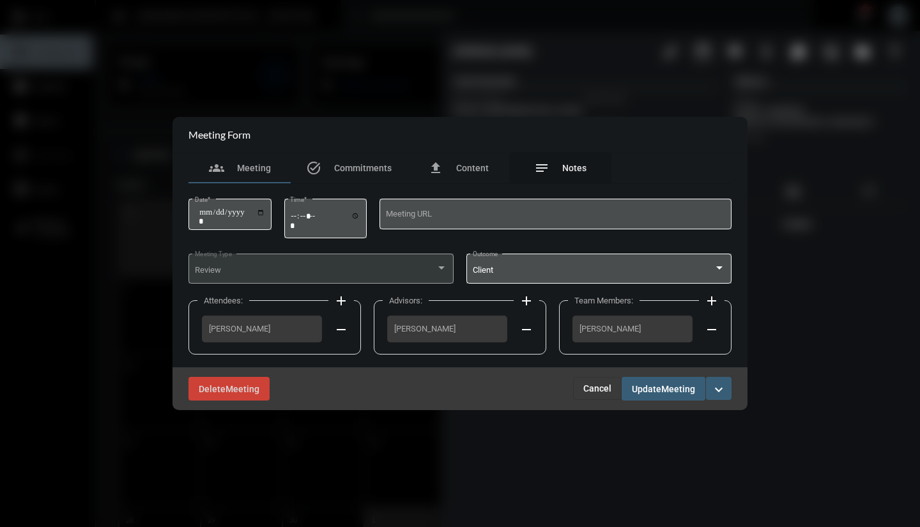
click at [553, 169] on div "notes Notes" at bounding box center [560, 167] width 52 height 15
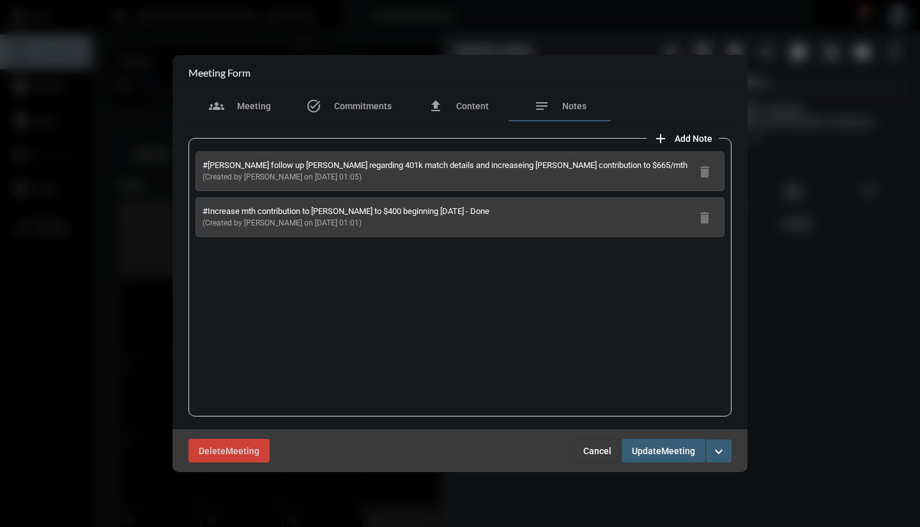
click at [663, 135] on mat-icon "add" at bounding box center [660, 138] width 15 height 15
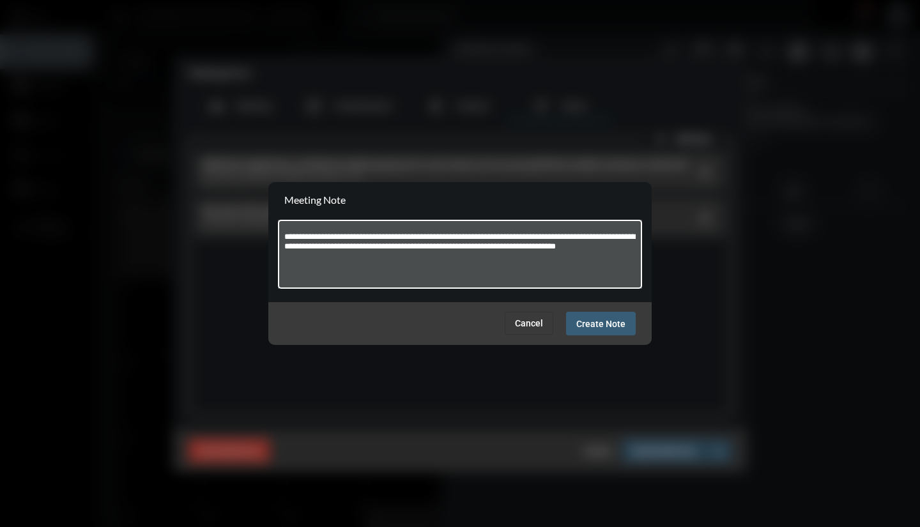
type textarea "**********"
click at [573, 327] on button "Create Note" at bounding box center [601, 324] width 70 height 24
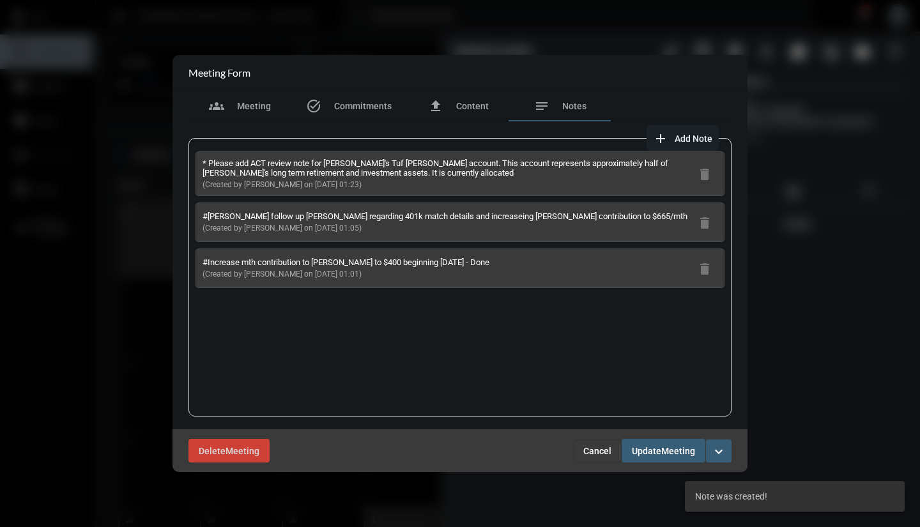
click at [647, 125] on button "add Add Note" at bounding box center [683, 138] width 72 height 26
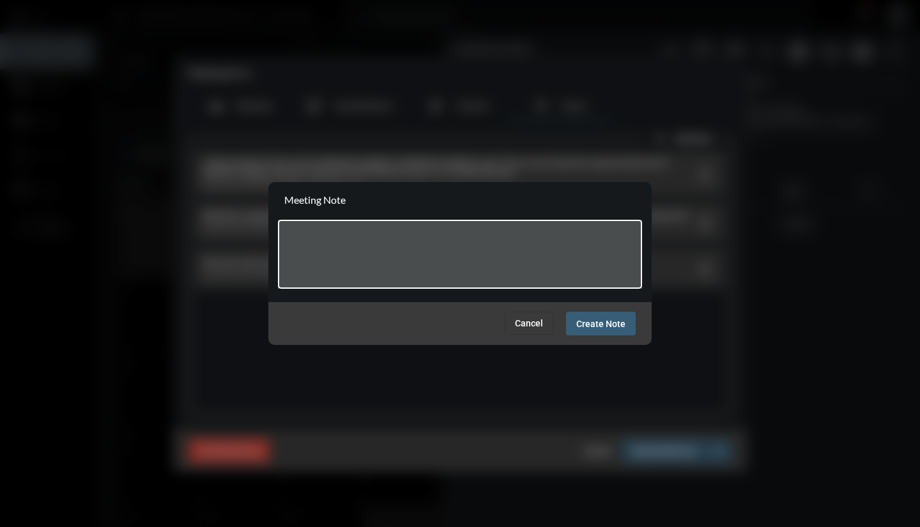
click at [446, 266] on textarea at bounding box center [460, 256] width 352 height 50
click at [519, 321] on span "Cancel" at bounding box center [529, 323] width 28 height 10
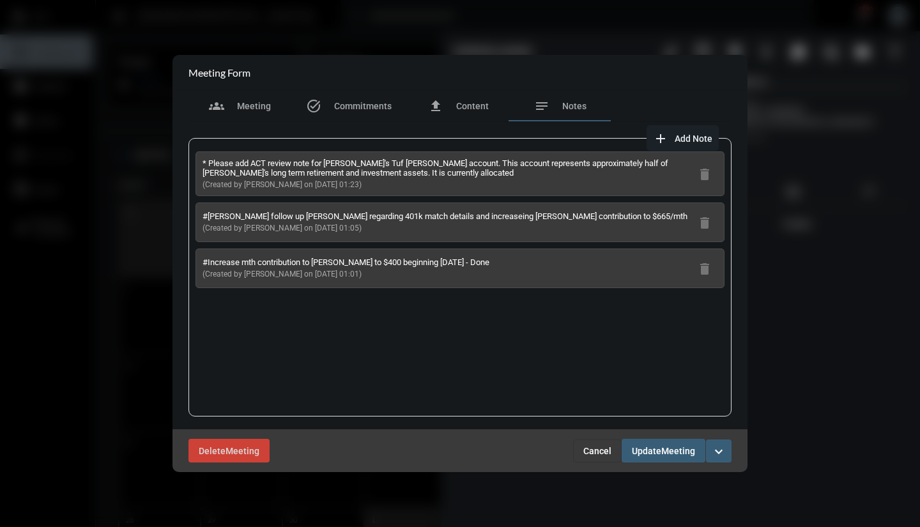
click at [444, 181] on p "(Created by [PERSON_NAME] on [DATE] 01:23)" at bounding box center [447, 185] width 489 height 10
click at [412, 173] on p "* Please add ACT review note for [PERSON_NAME]'s Tuf [PERSON_NAME] account. Thi…" at bounding box center [447, 167] width 489 height 19
drag, startPoint x: 412, startPoint y: 173, endPoint x: 201, endPoint y: 160, distance: 211.2
click at [201, 160] on div "* Please add ACT review note for [PERSON_NAME]'s Tuf [PERSON_NAME] account. Thi…" at bounding box center [460, 173] width 529 height 45
copy p "* Please add ACT review note for [PERSON_NAME]'s Tuf [PERSON_NAME] account. Thi…"
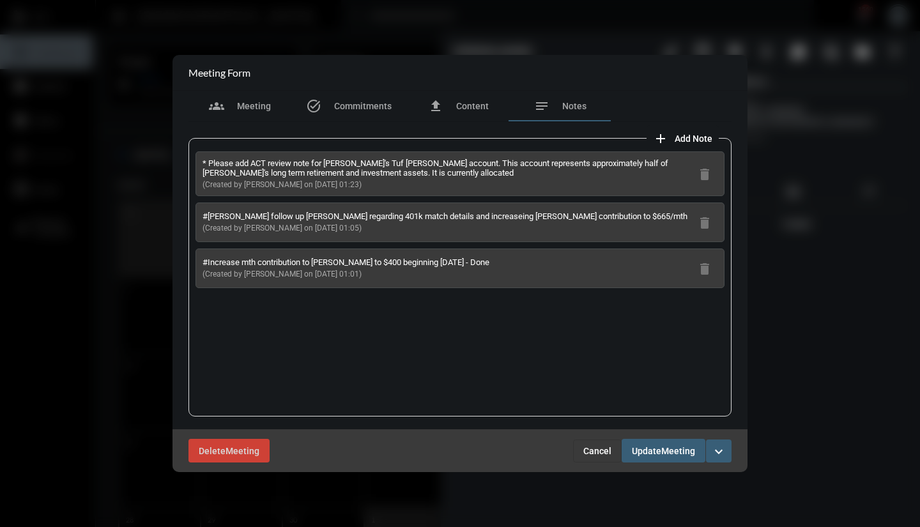
click at [670, 139] on span "add Add Note" at bounding box center [682, 138] width 59 height 10
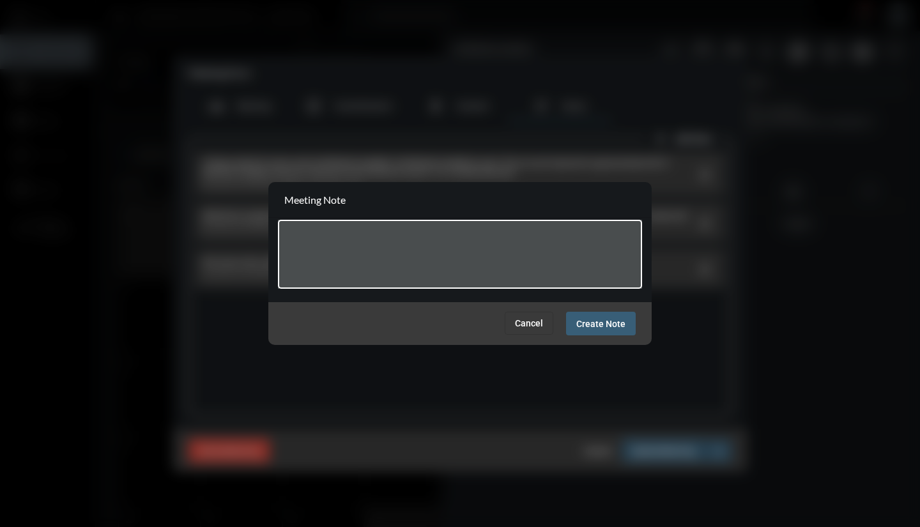
paste textarea "**********"
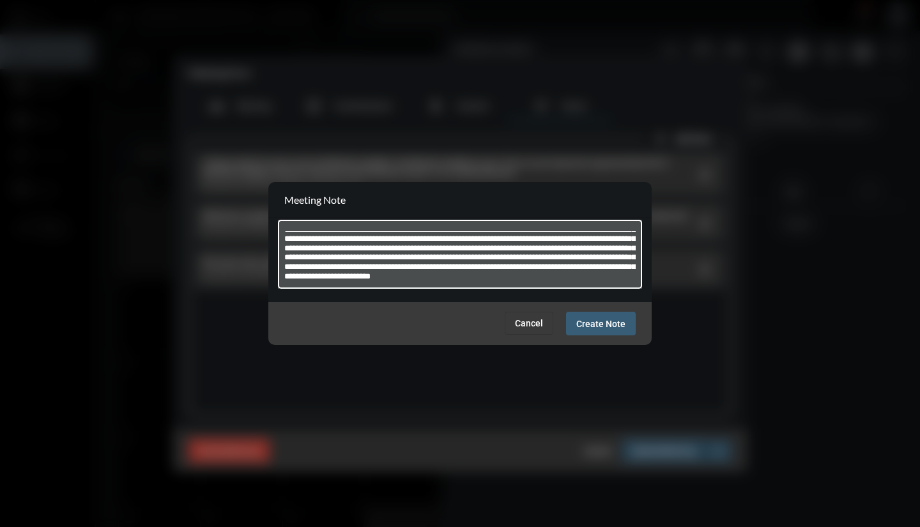
scroll to position [27, 0]
drag, startPoint x: 632, startPoint y: 258, endPoint x: 633, endPoint y: 308, distance: 49.8
click at [633, 308] on form "**********" at bounding box center [459, 263] width 383 height 163
click at [472, 278] on textarea "**********" at bounding box center [460, 256] width 352 height 50
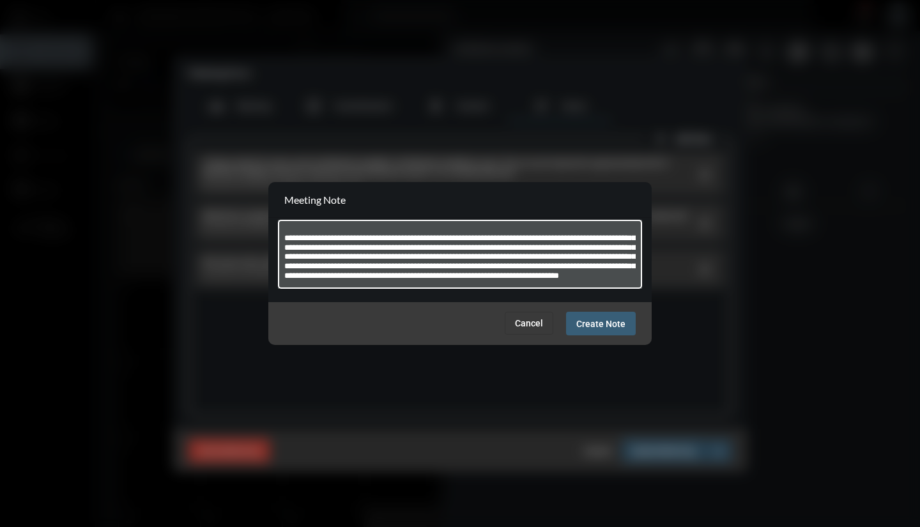
scroll to position [35, 0]
type textarea "**********"
click at [590, 324] on span "Create Note" at bounding box center [600, 324] width 49 height 10
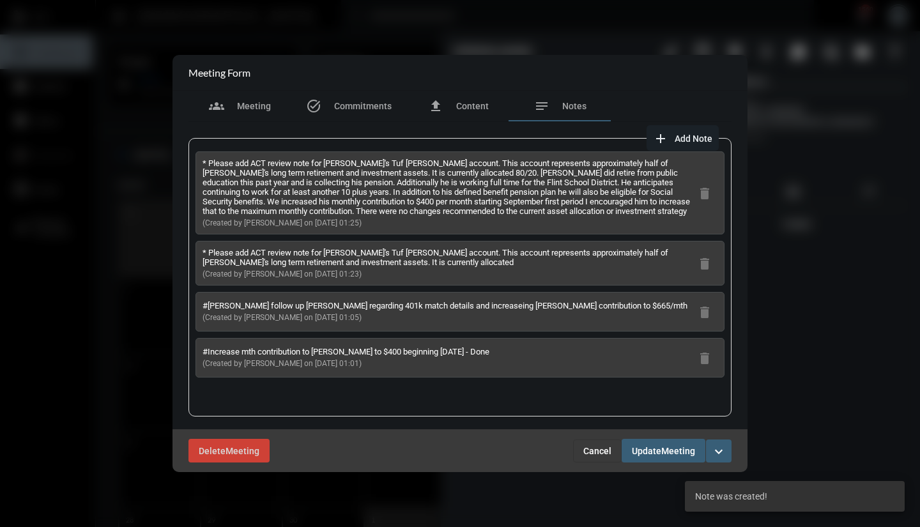
click at [676, 140] on span "Add Note" at bounding box center [694, 139] width 38 height 10
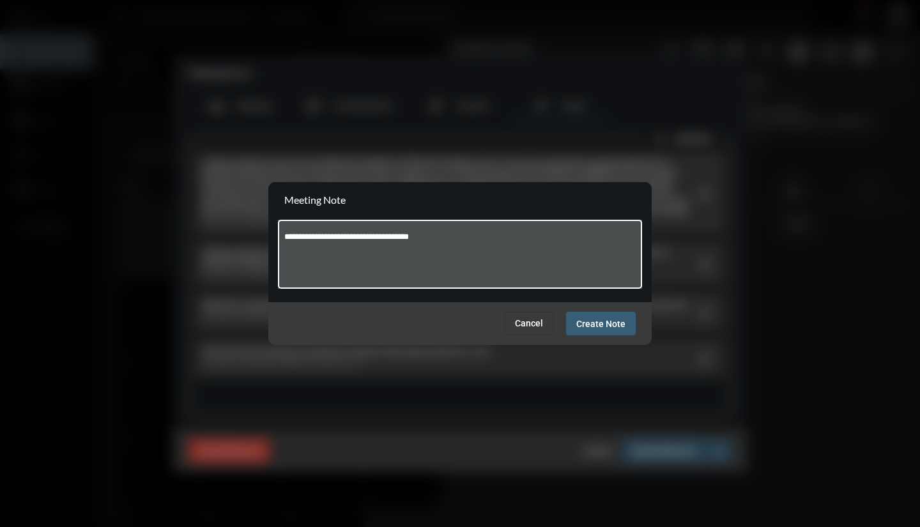
type textarea "**********"
click at [610, 319] on span "Create Note" at bounding box center [600, 324] width 49 height 10
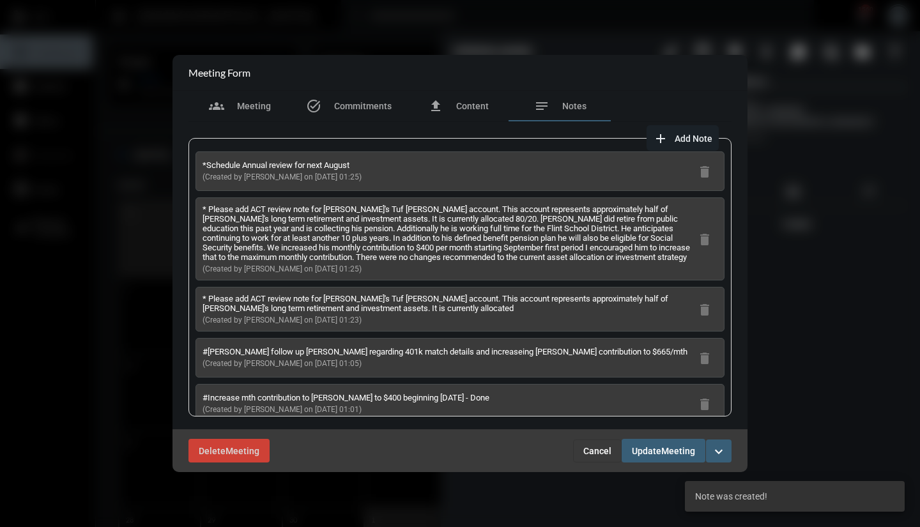
click at [642, 447] on span "Update" at bounding box center [646, 451] width 29 height 10
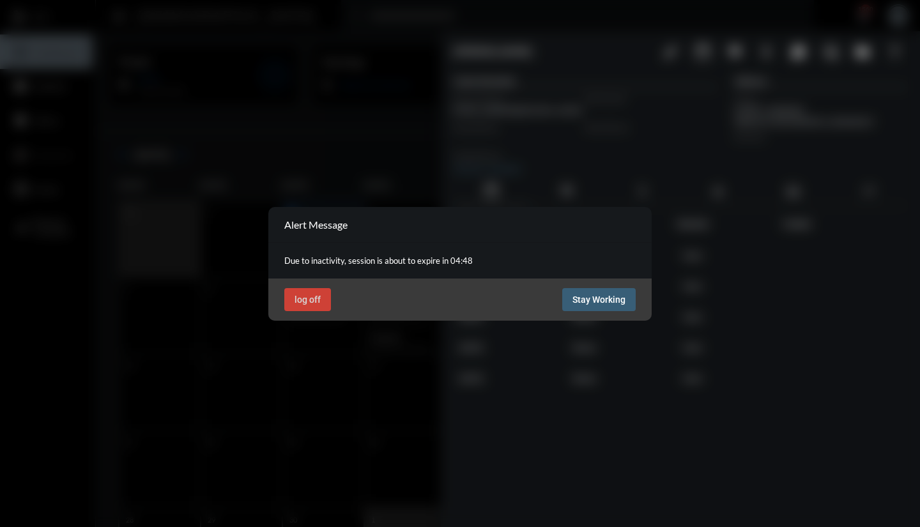
click at [578, 297] on span "Stay Working" at bounding box center [599, 300] width 53 height 10
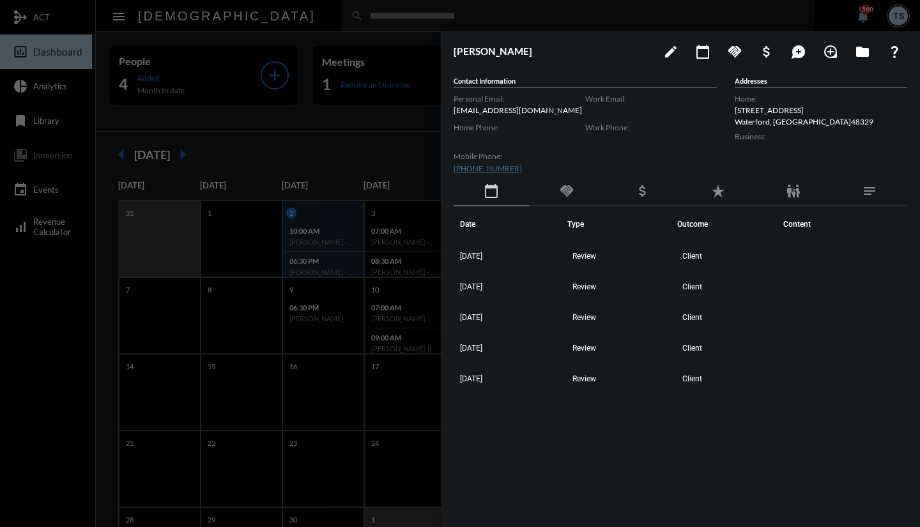
click at [369, 88] on div at bounding box center [460, 263] width 920 height 527
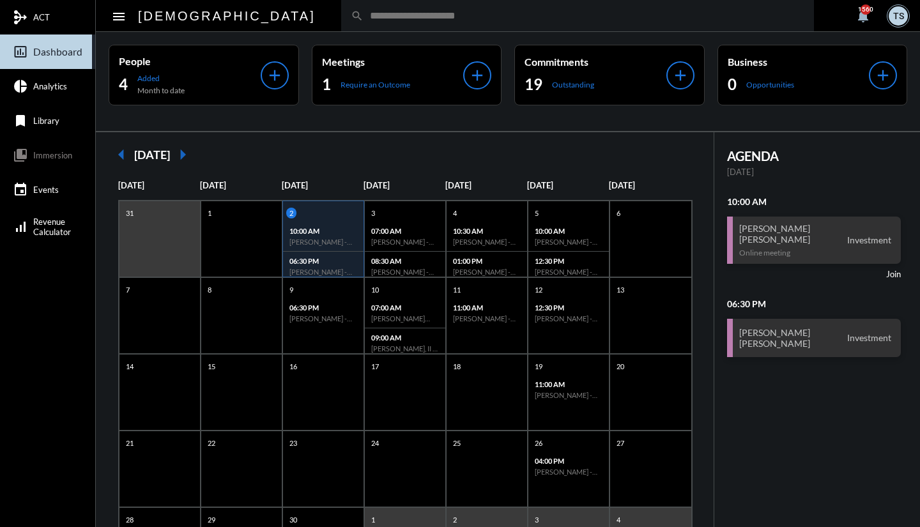
click at [369, 88] on p "Require an Outcome" at bounding box center [376, 85] width 70 height 10
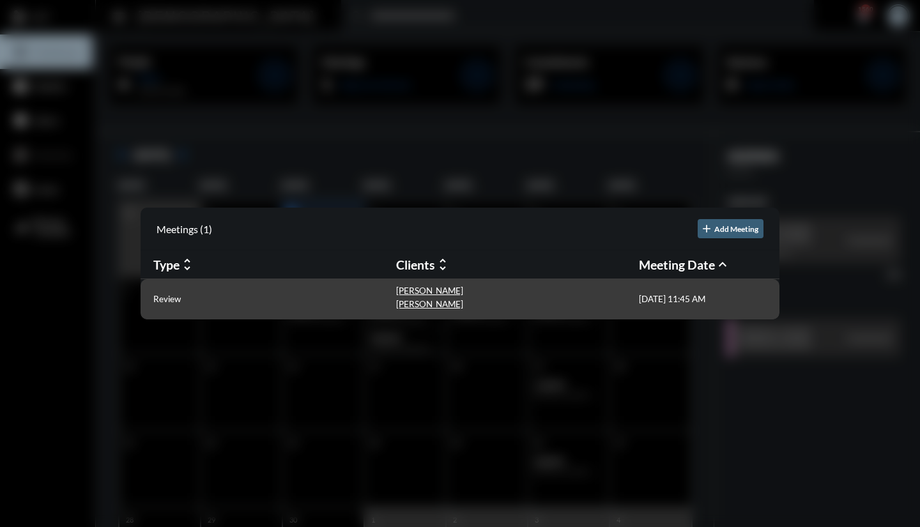
click at [214, 304] on div "Review" at bounding box center [274, 299] width 243 height 27
click at [158, 302] on p "Review" at bounding box center [166, 299] width 27 height 10
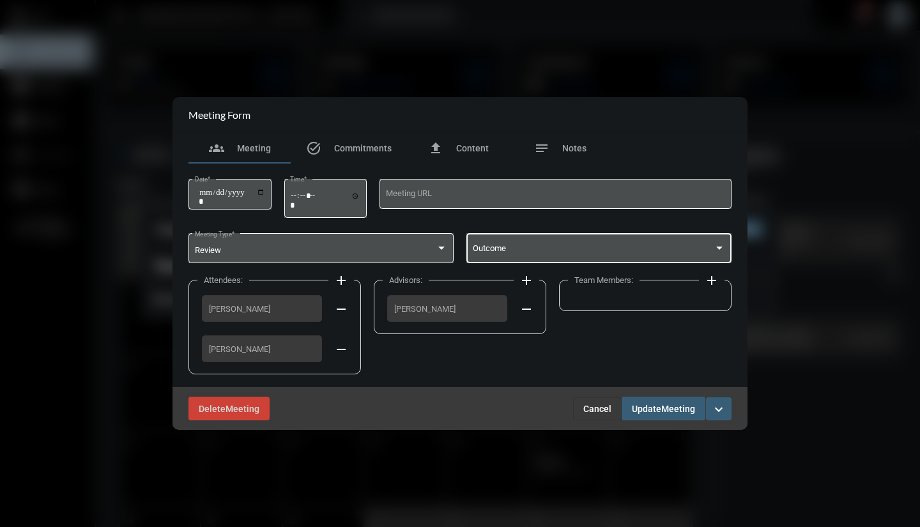
click at [549, 250] on span at bounding box center [594, 251] width 242 height 10
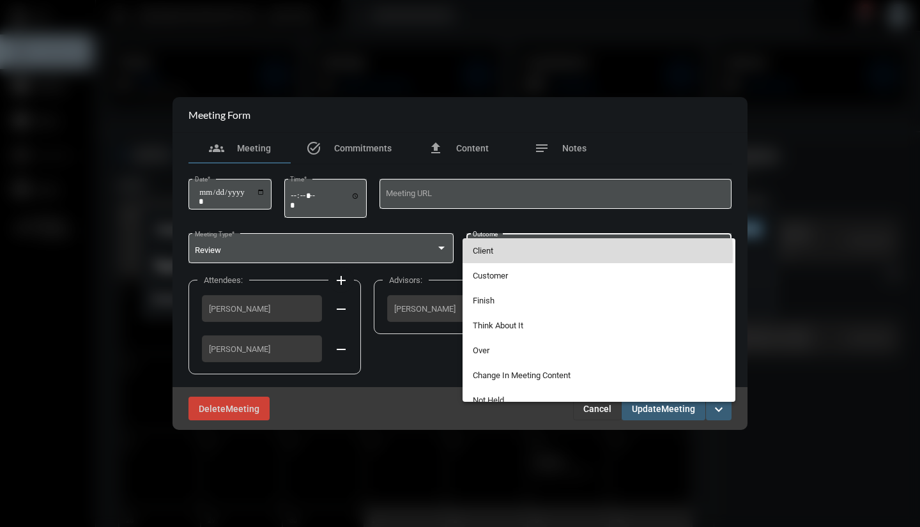
click at [534, 253] on span "Client" at bounding box center [599, 250] width 253 height 25
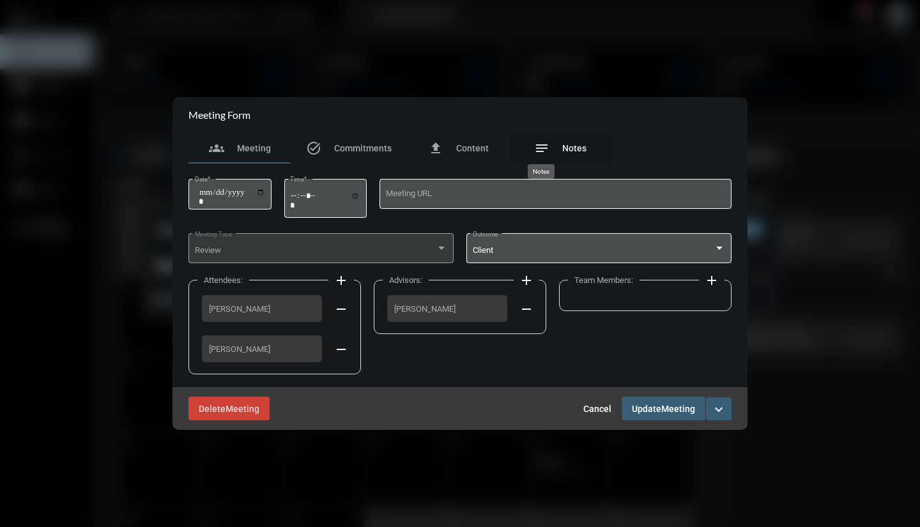
click at [548, 144] on mat-icon "notes" at bounding box center [541, 148] width 15 height 15
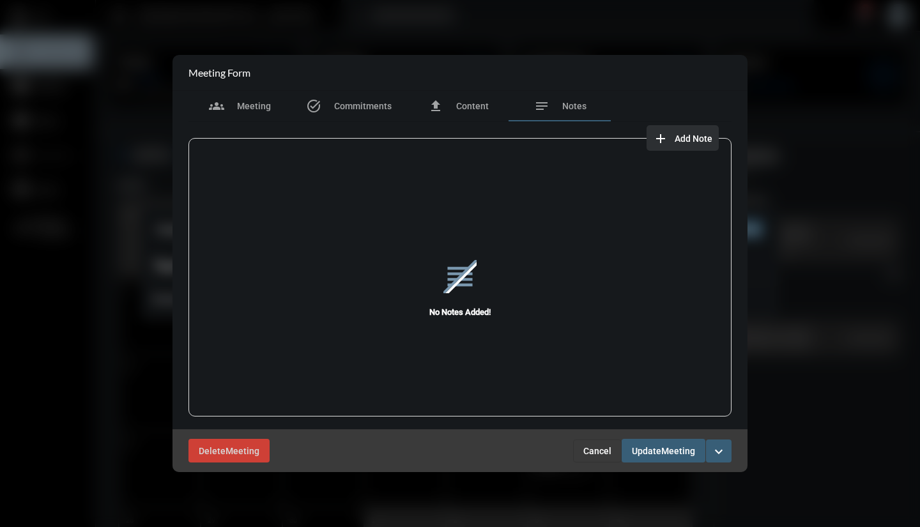
click at [677, 139] on span "Add Note" at bounding box center [694, 139] width 38 height 10
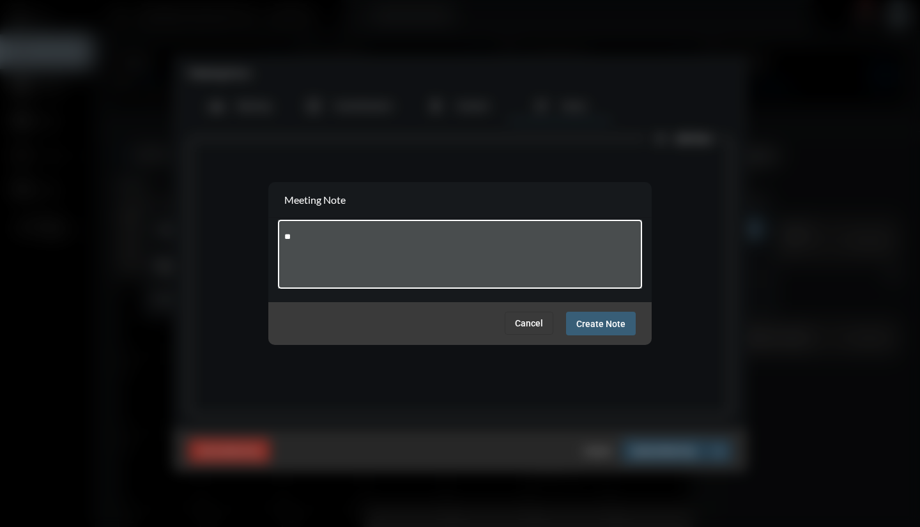
type textarea "*"
type textarea "**********"
click at [617, 332] on button "Create Note" at bounding box center [601, 324] width 70 height 24
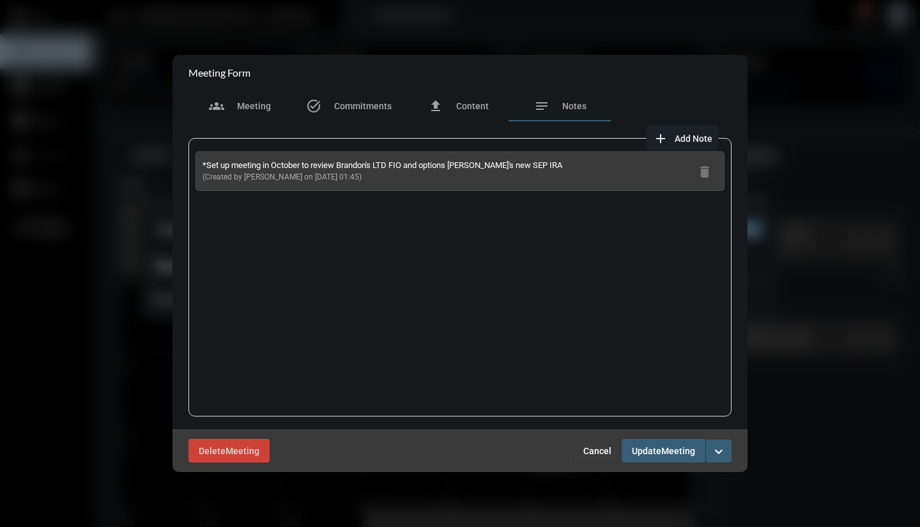
click at [658, 458] on button "Update Meeting" at bounding box center [664, 451] width 84 height 24
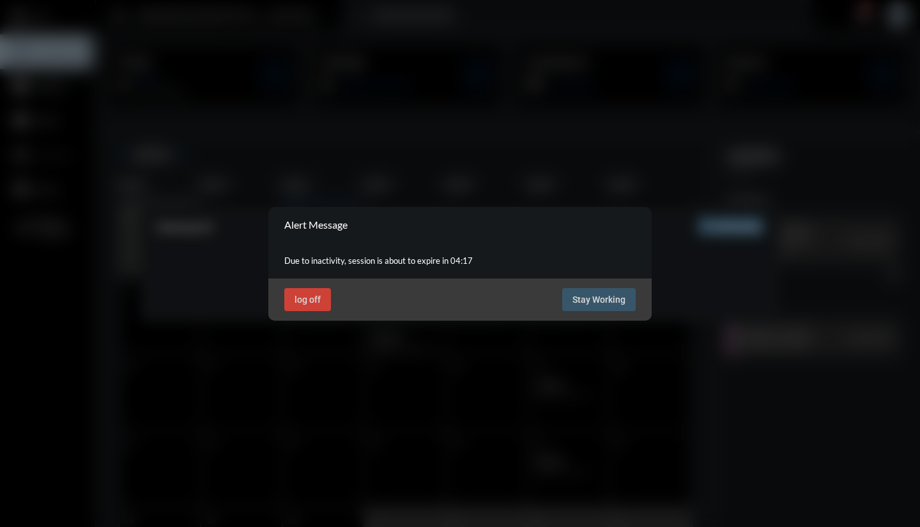
click at [601, 297] on span "Stay Working" at bounding box center [599, 300] width 53 height 10
